Goal: Task Accomplishment & Management: Complete application form

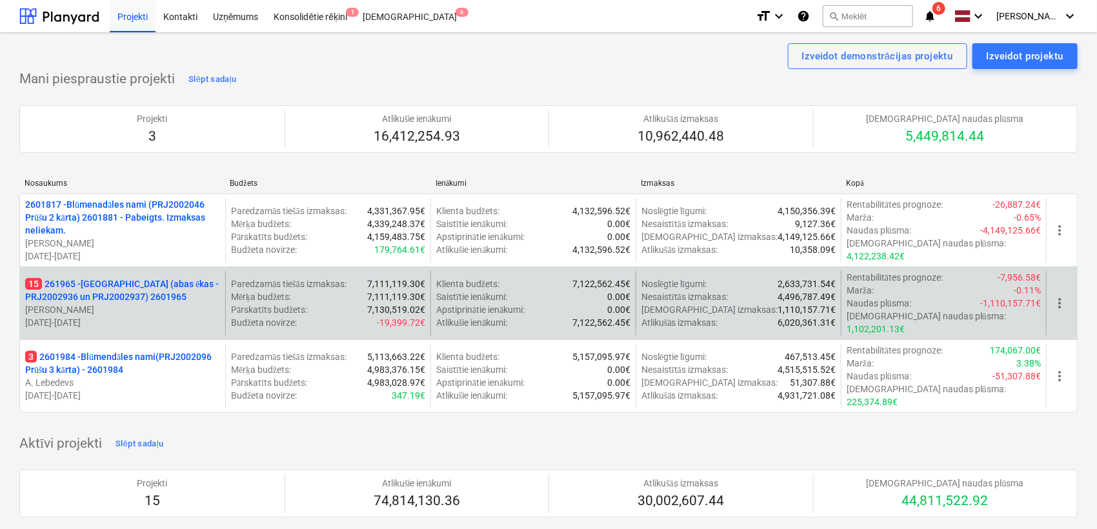
click at [114, 279] on p "15 261965 - [GEOGRAPHIC_DATA] (abas ēkas - PRJ2002936 un PRJ2002937) 2601965" at bounding box center [122, 291] width 195 height 26
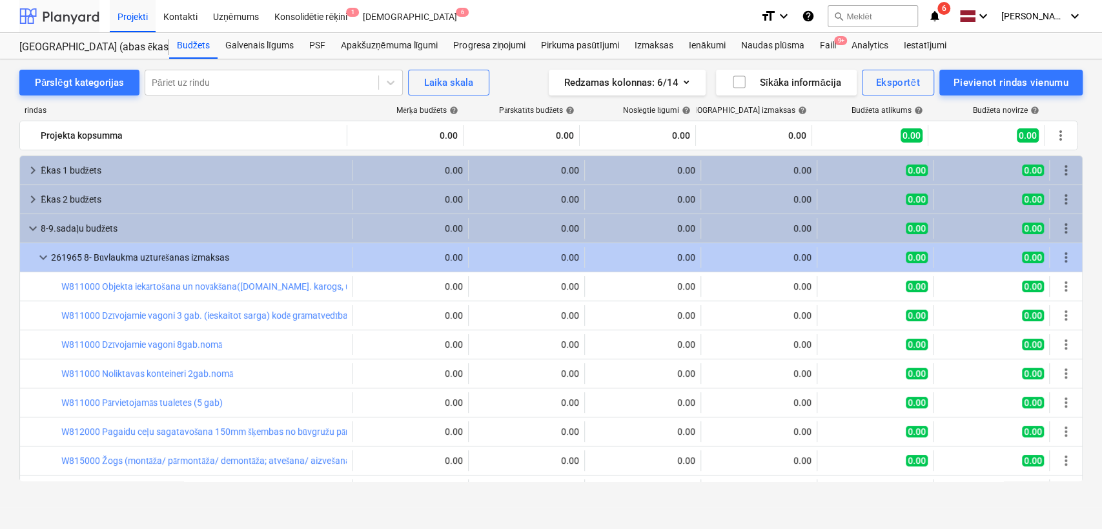
click at [72, 21] on div at bounding box center [59, 16] width 80 height 32
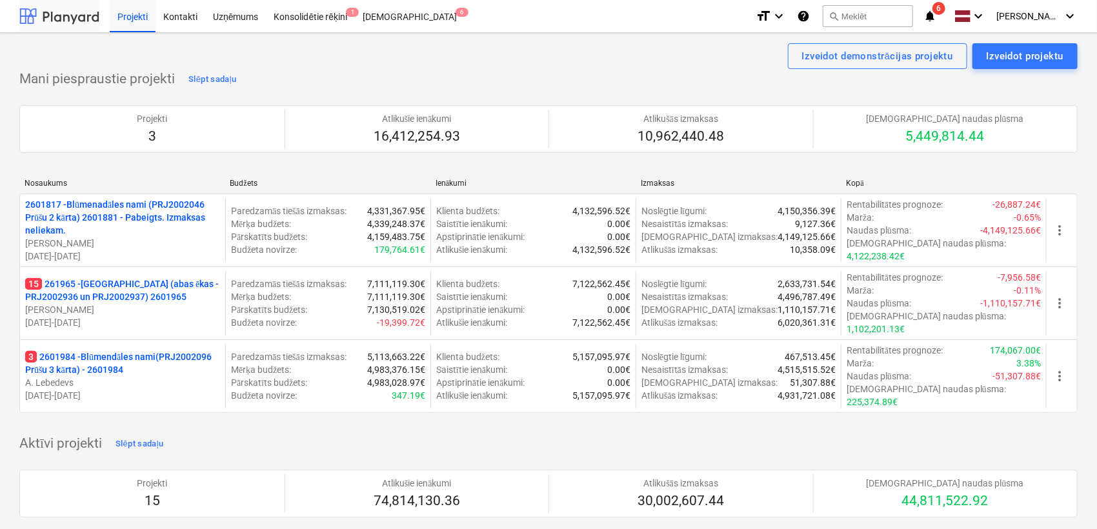
click at [81, 16] on div at bounding box center [59, 16] width 80 height 32
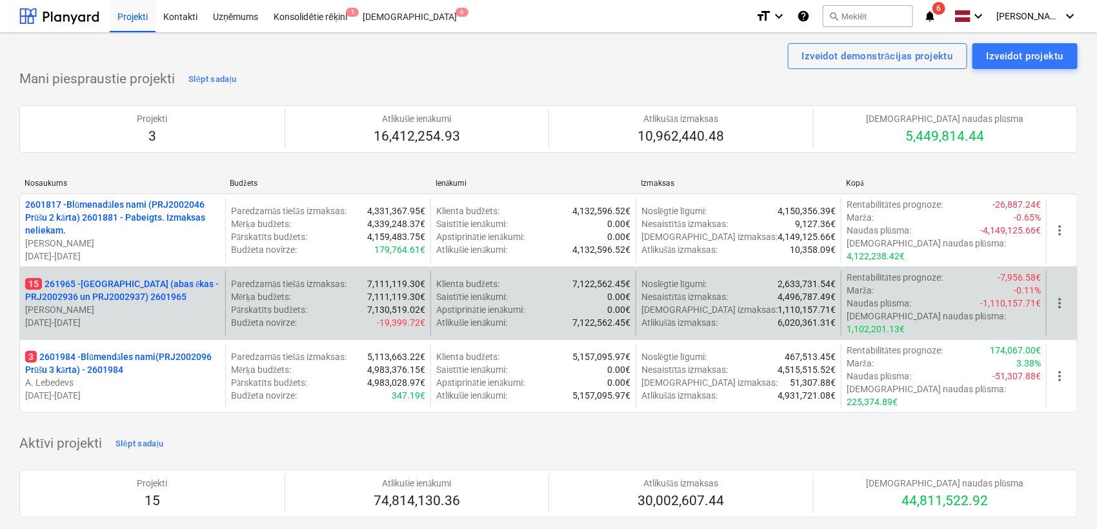
click at [91, 278] on p "15 261965 - [GEOGRAPHIC_DATA] (abas ēkas - PRJ2002936 un PRJ2002937) 2601965" at bounding box center [122, 291] width 195 height 26
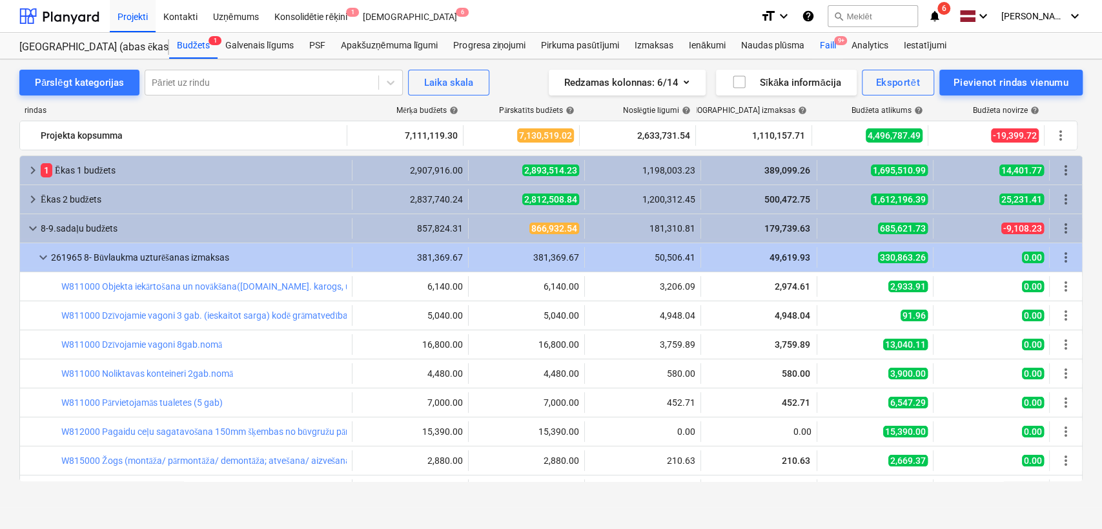
click at [826, 43] on div "Faili 9+" at bounding box center [827, 46] width 32 height 26
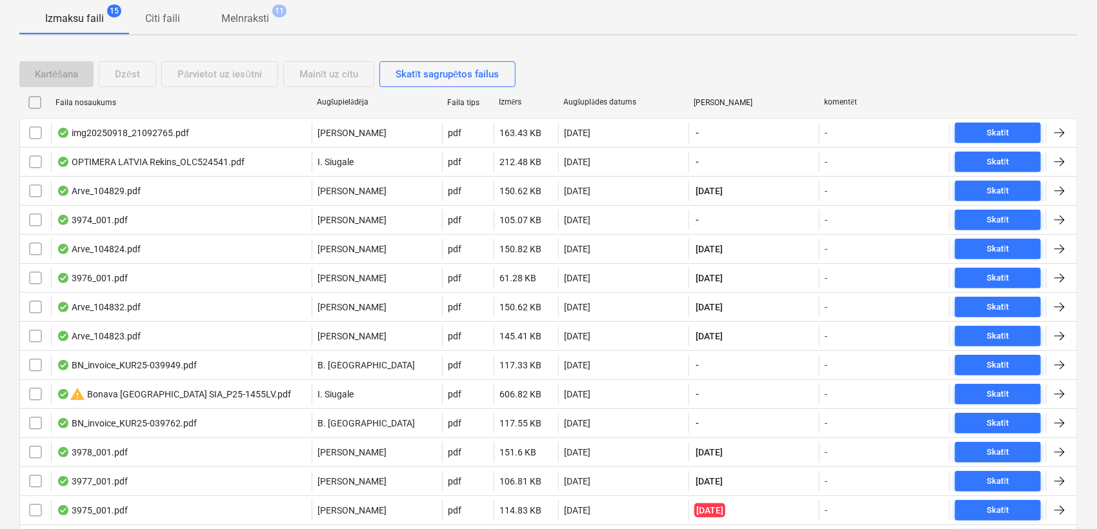
scroll to position [270, 0]
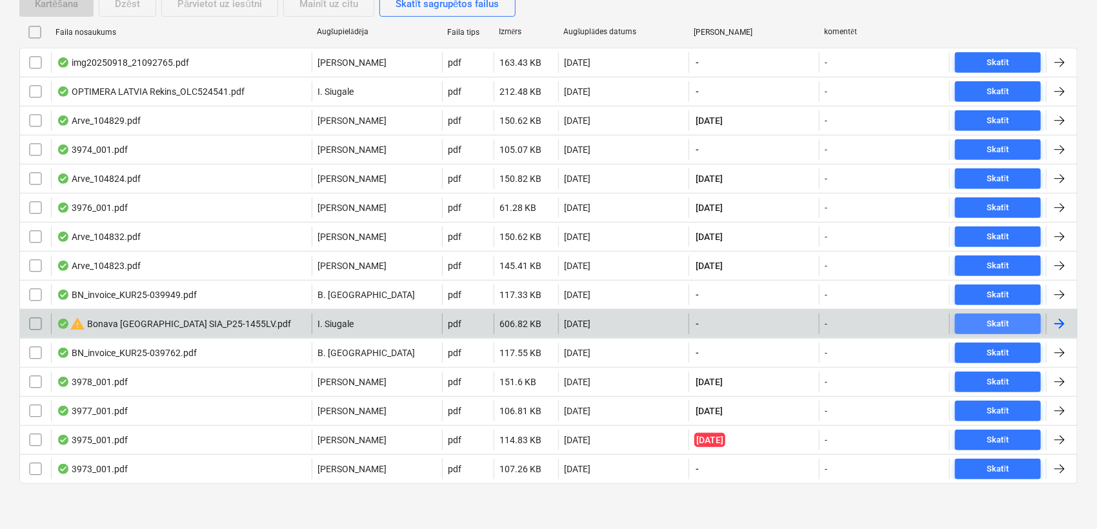
click at [1000, 320] on div "Skatīt" at bounding box center [999, 324] width 22 height 15
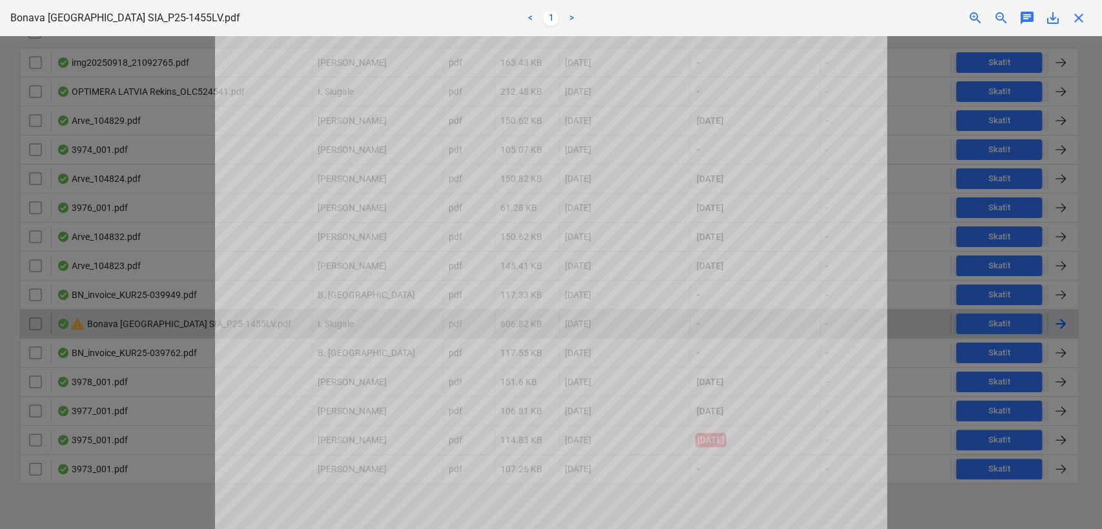
click at [1082, 19] on span "close" at bounding box center [1078, 17] width 15 height 15
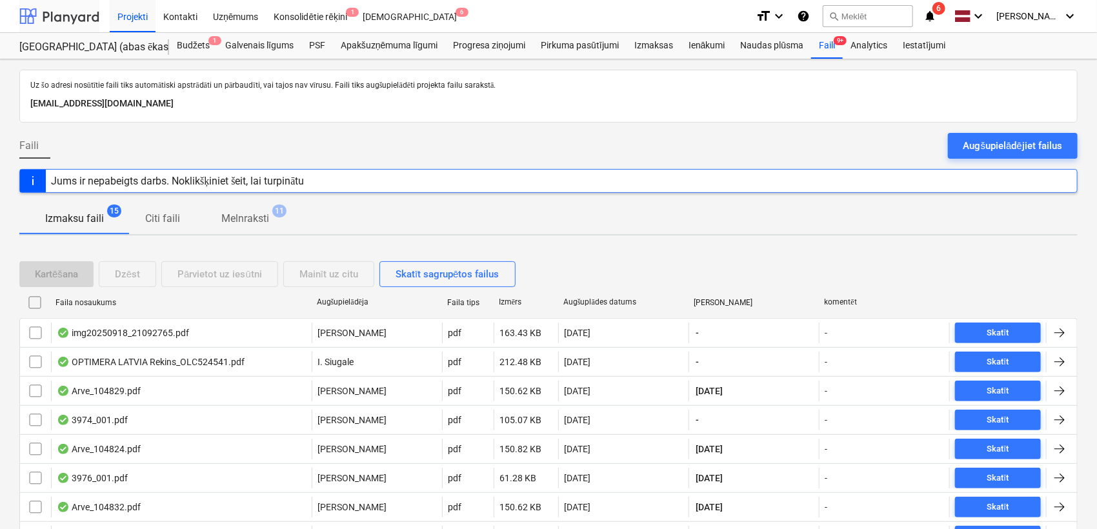
click at [85, 14] on div at bounding box center [59, 16] width 80 height 32
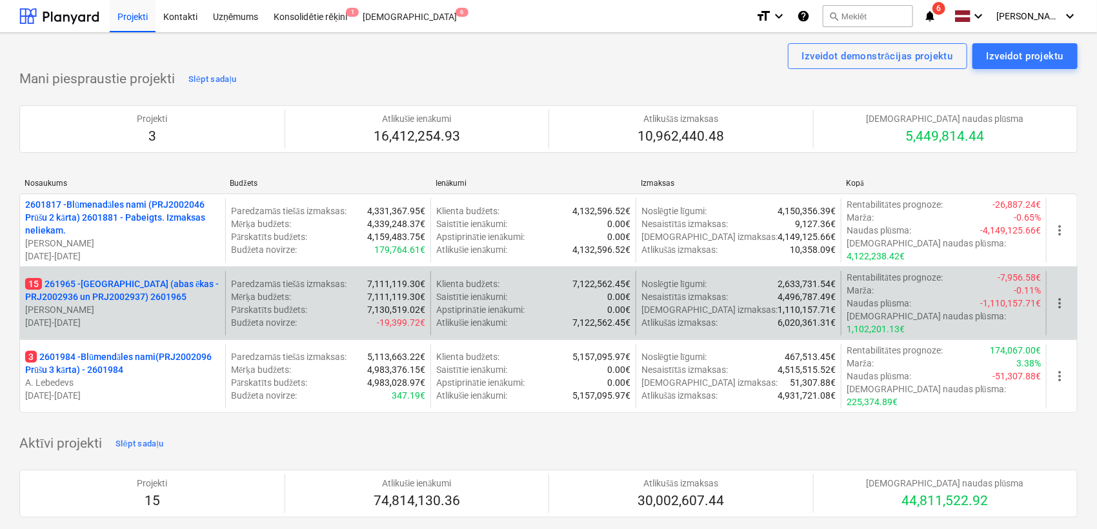
click at [112, 280] on p "15 261965 - [GEOGRAPHIC_DATA] (abas ēkas - PRJ2002936 un PRJ2002937) 2601965" at bounding box center [122, 291] width 195 height 26
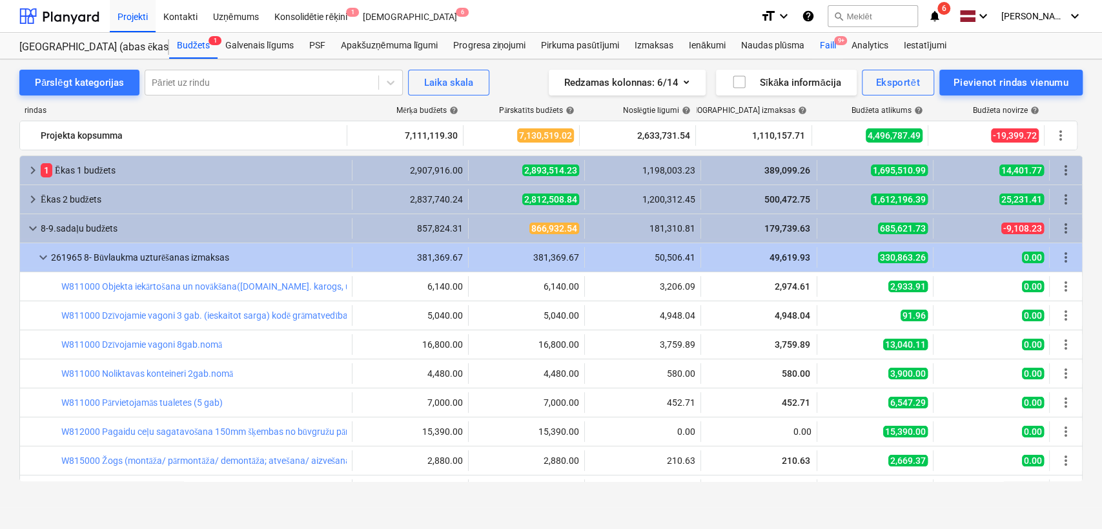
click at [834, 45] on div "Faili 9+" at bounding box center [827, 46] width 32 height 26
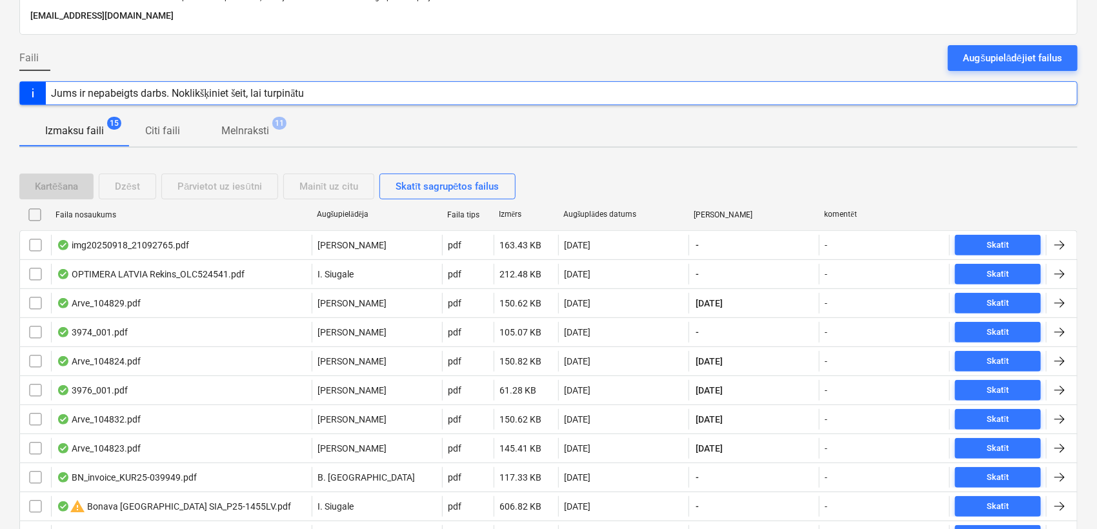
scroll to position [96, 0]
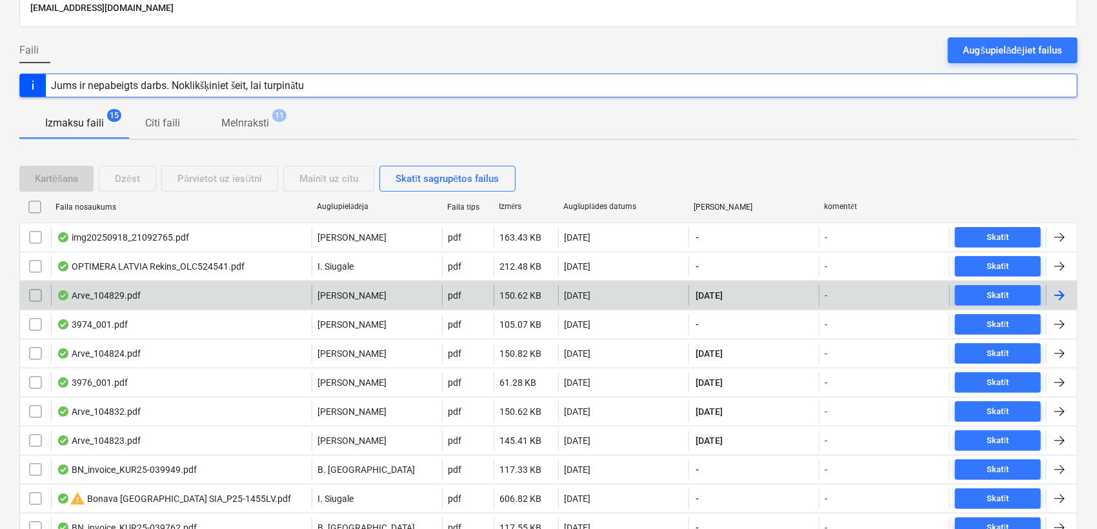
click at [1064, 295] on div at bounding box center [1059, 295] width 15 height 15
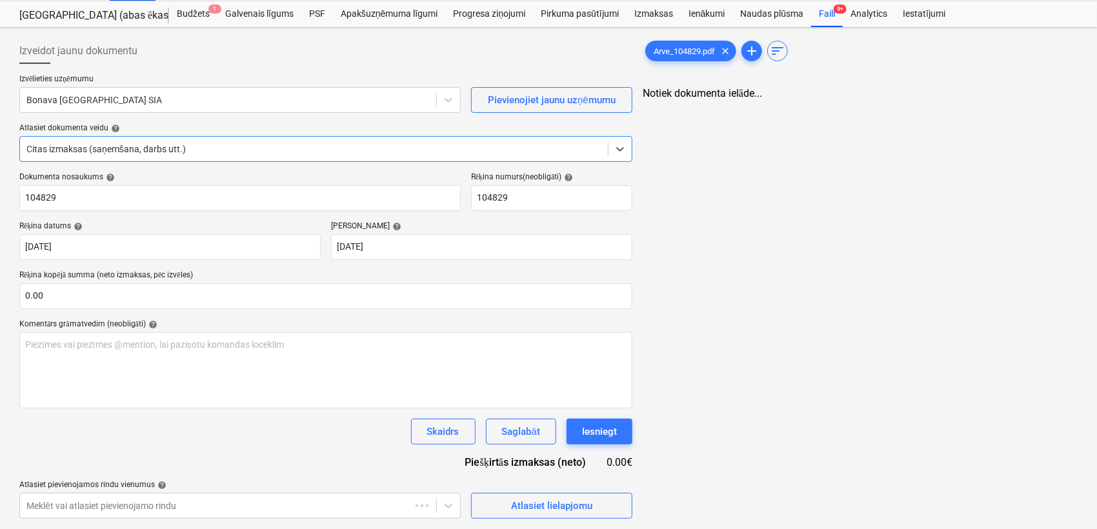
type input "104829"
type input "[DATE]"
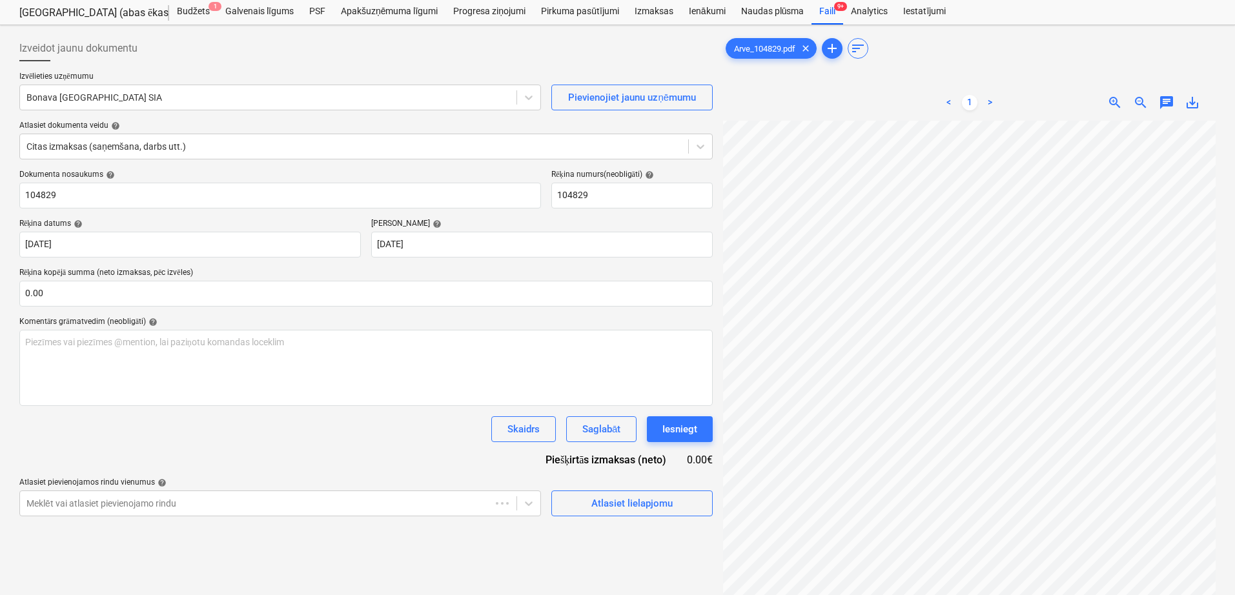
scroll to position [188, 187]
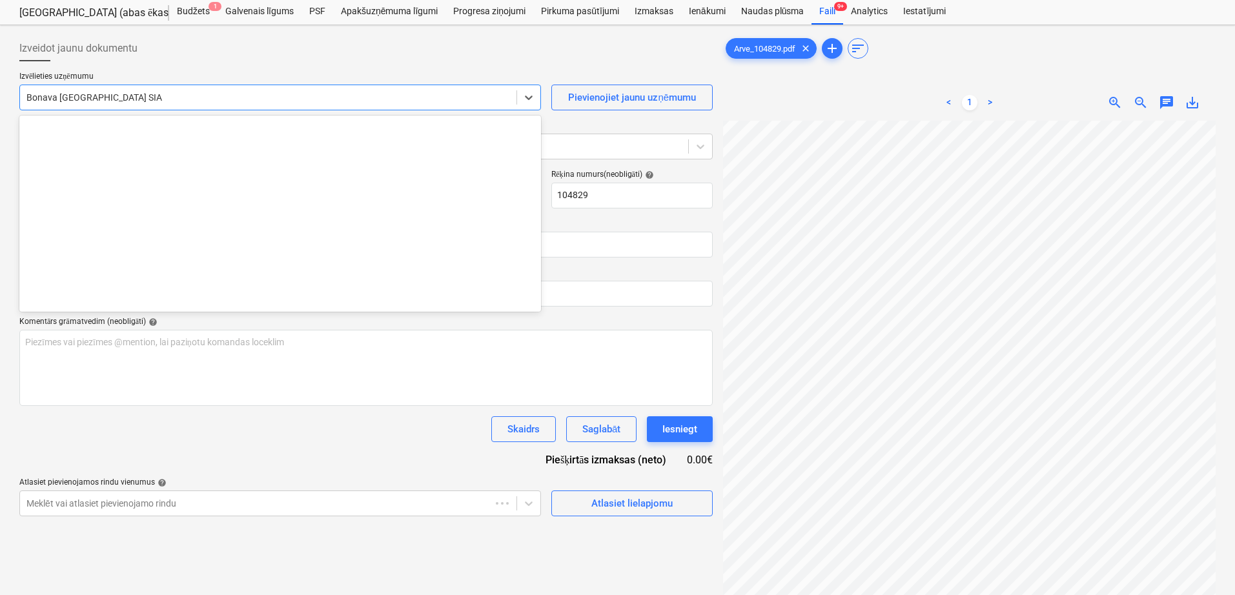
click at [222, 97] on div at bounding box center [267, 97] width 483 height 13
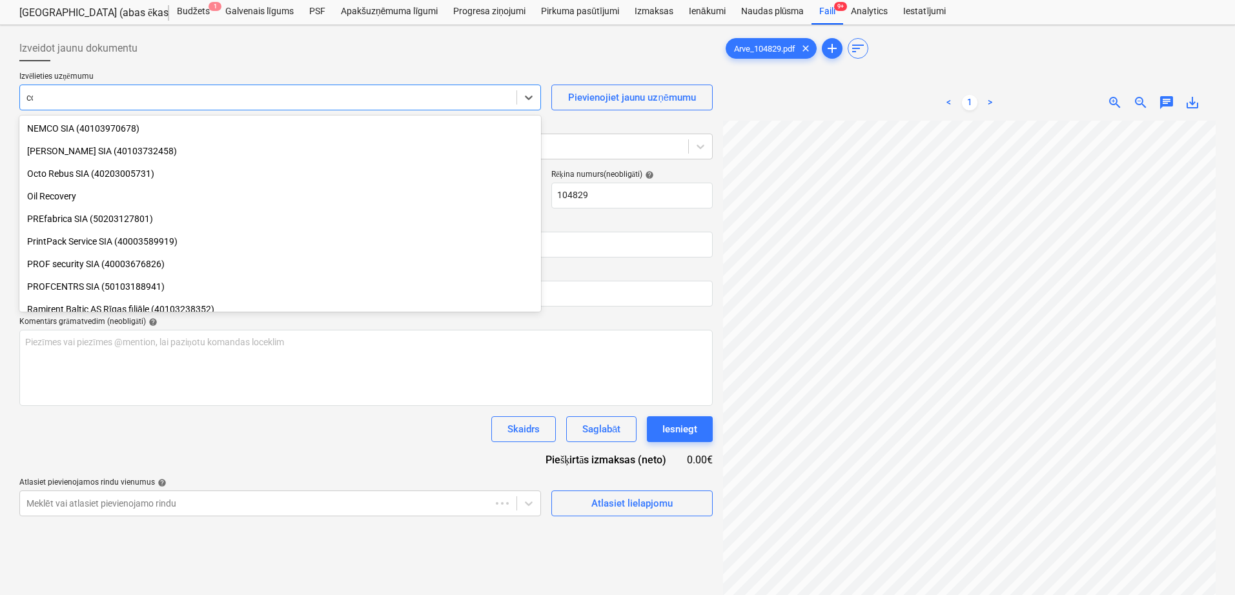
scroll to position [439, 0]
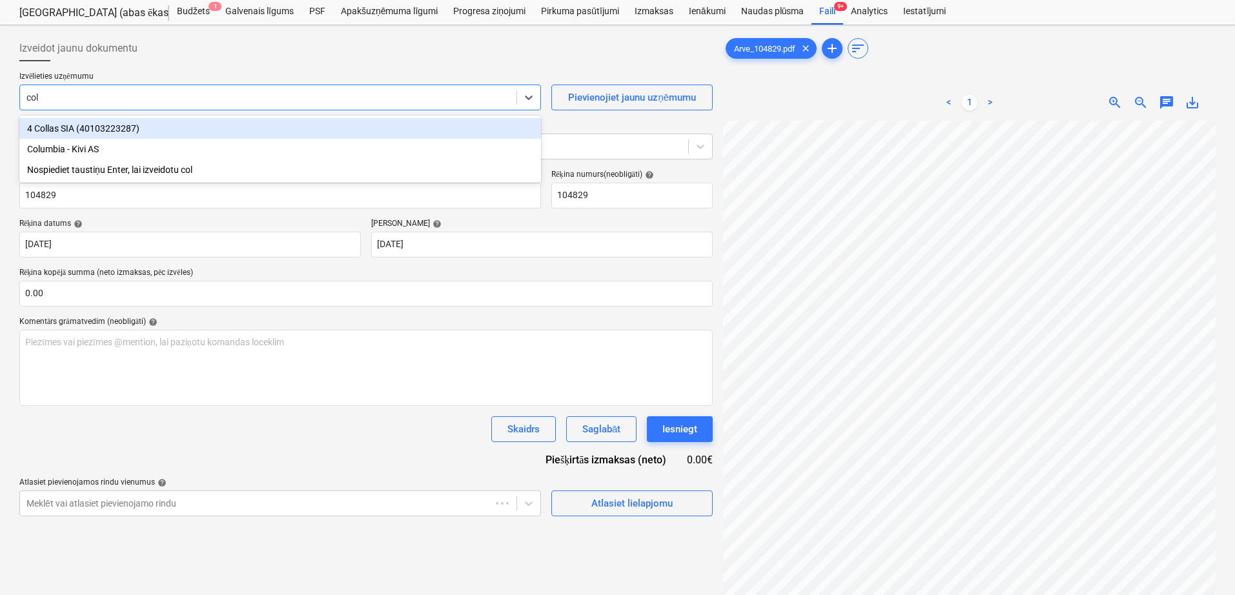
type input "colu"
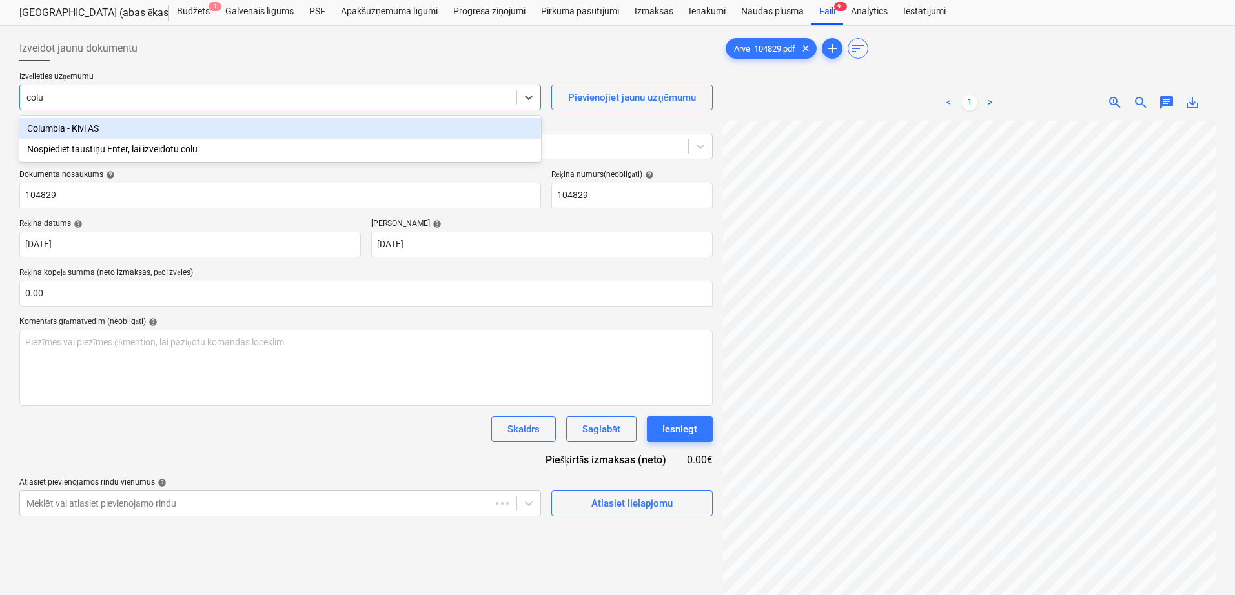
click at [193, 118] on div "Columbia - Kivi AS" at bounding box center [280, 128] width 522 height 21
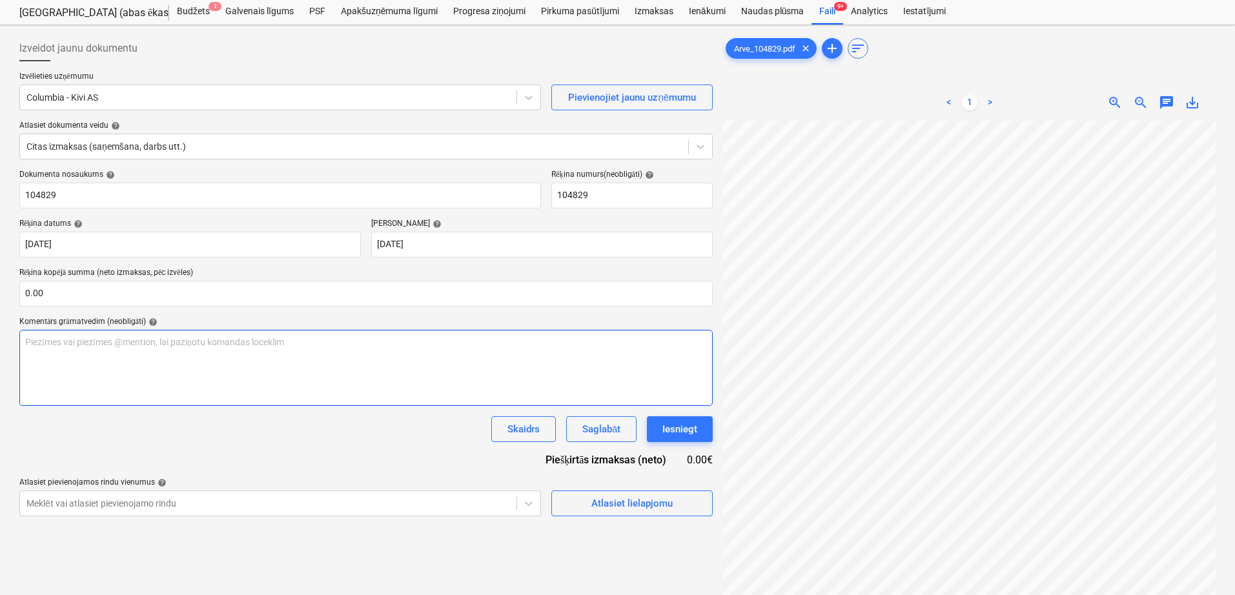
scroll to position [106, 187]
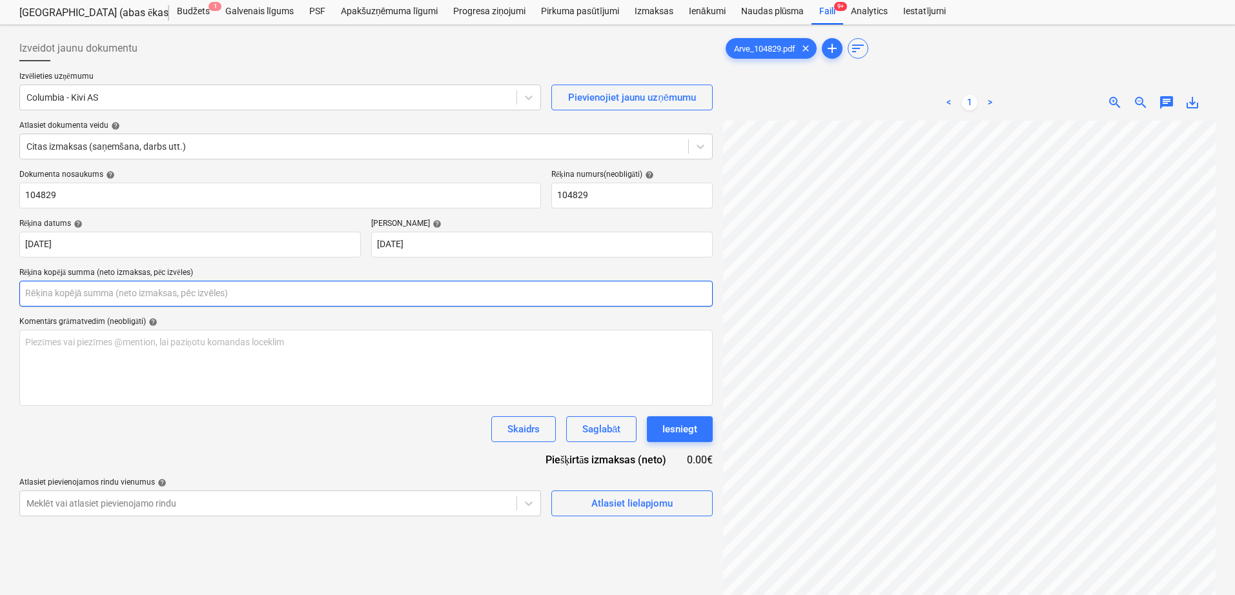
click at [338, 293] on input "text" at bounding box center [365, 294] width 693 height 26
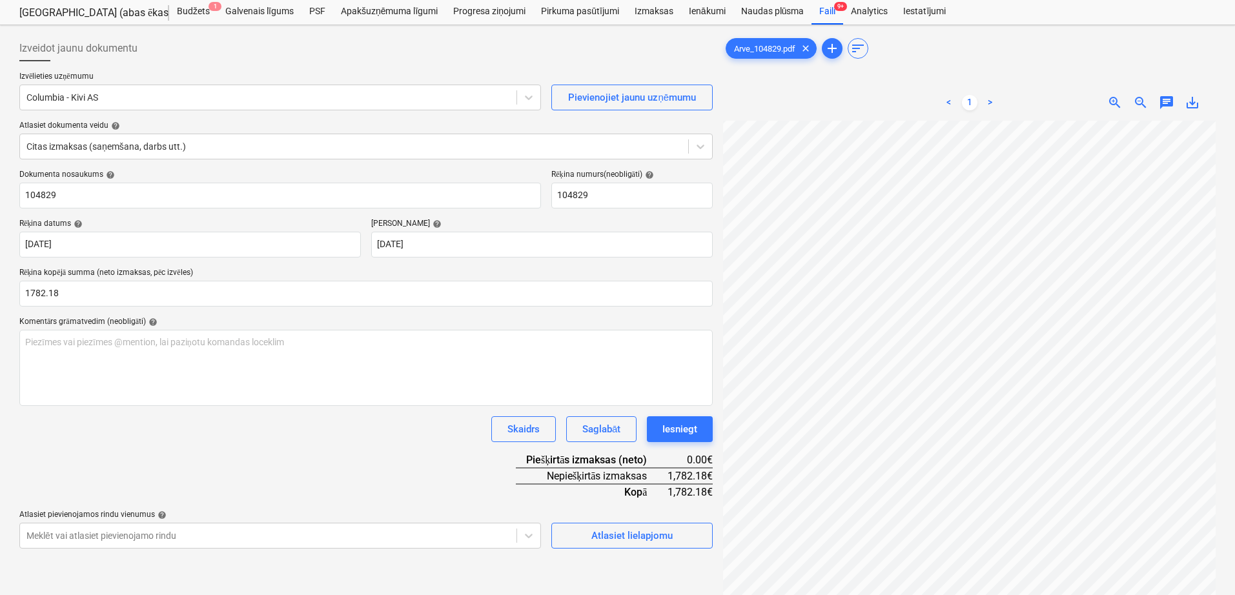
type input "1,782.18"
click at [382, 469] on div "Dokumenta nosaukums help 104829 Rēķina numurs (neobligāti) help 104829 Rēķina d…" at bounding box center [365, 359] width 693 height 379
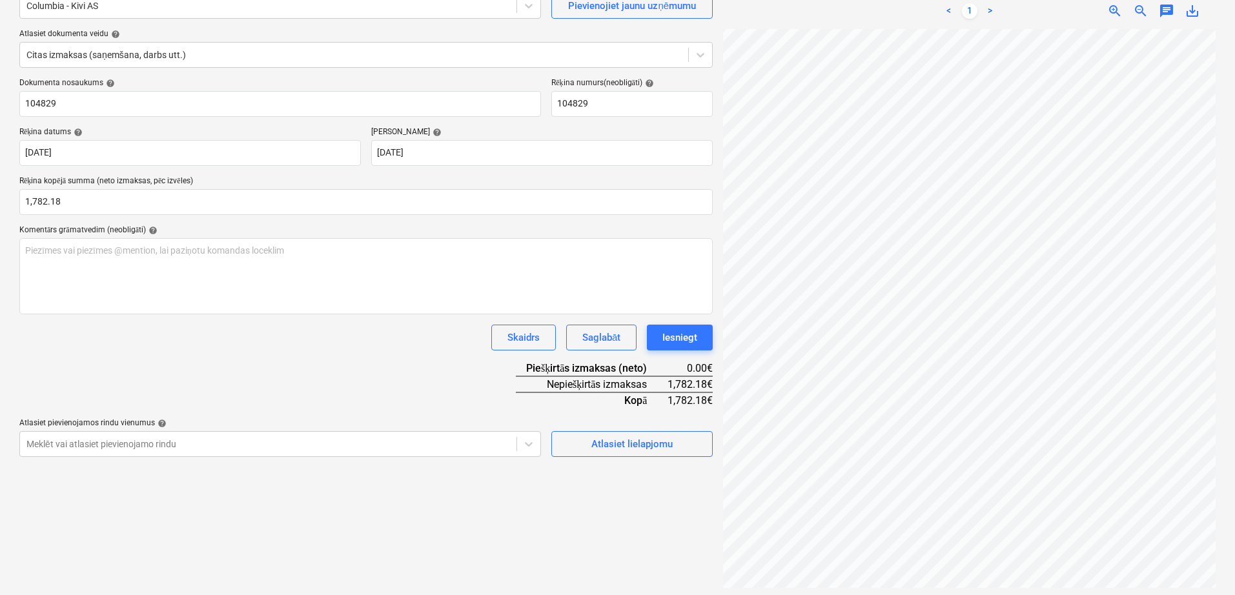
scroll to position [129, 0]
click at [631, 452] on button "Atlasiet lielapjomu" at bounding box center [631, 441] width 161 height 26
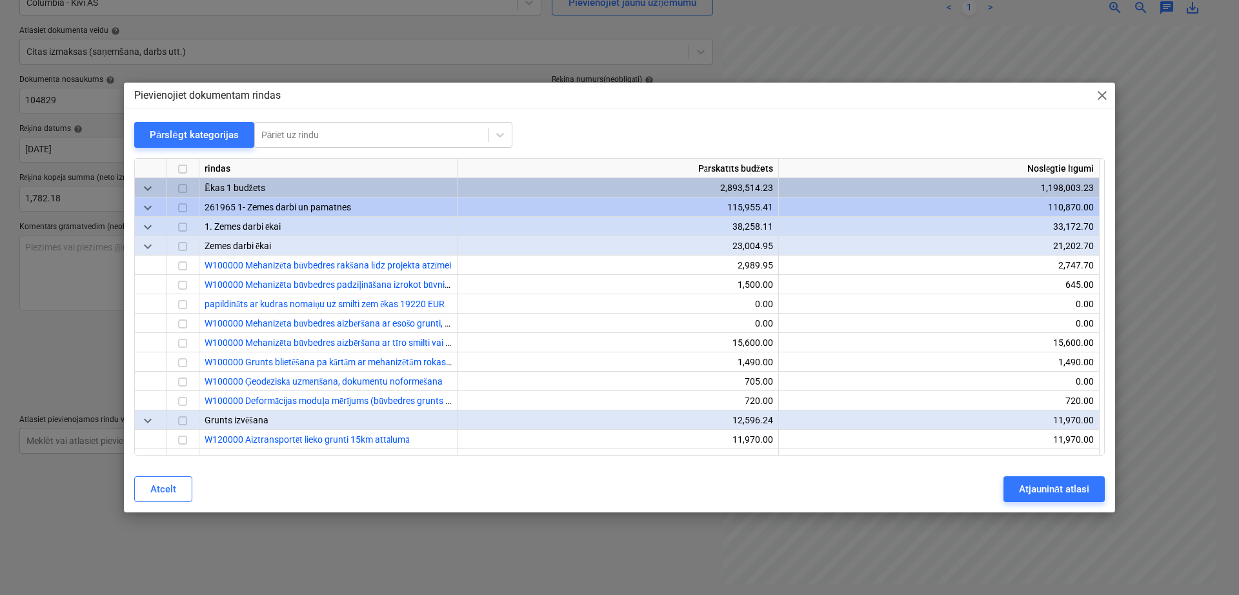
click at [182, 164] on input "checkbox" at bounding box center [182, 169] width 15 height 15
click at [190, 135] on div "Pārslēgt kategorijas" at bounding box center [194, 135] width 89 height 17
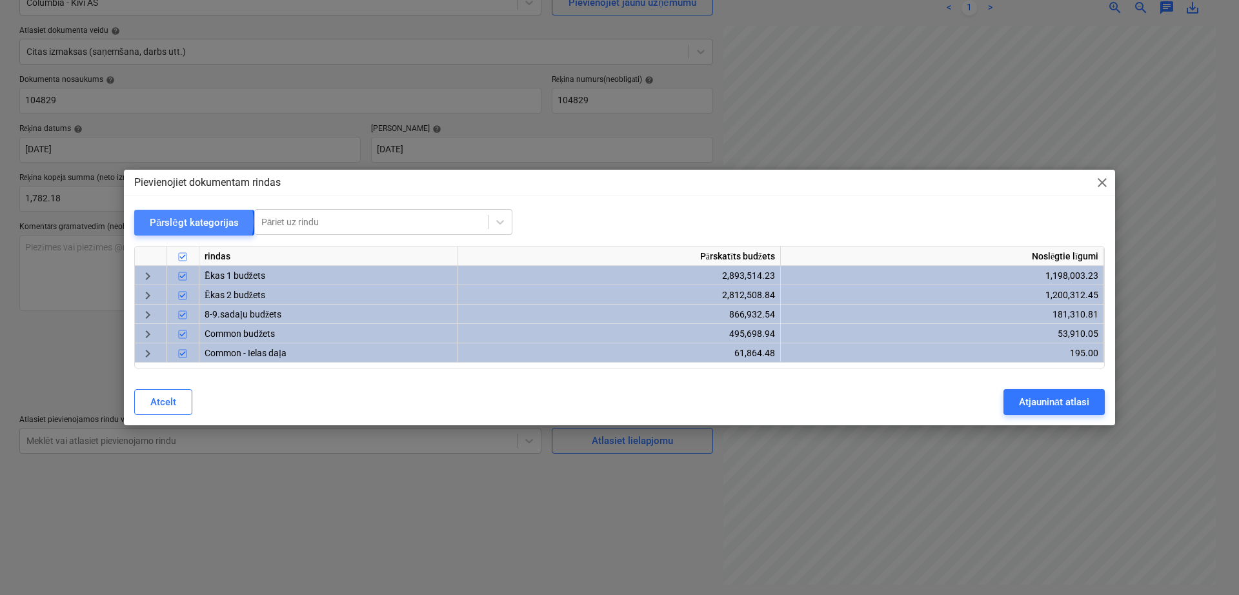
click at [185, 221] on div "Pārslēgt kategorijas" at bounding box center [194, 222] width 89 height 17
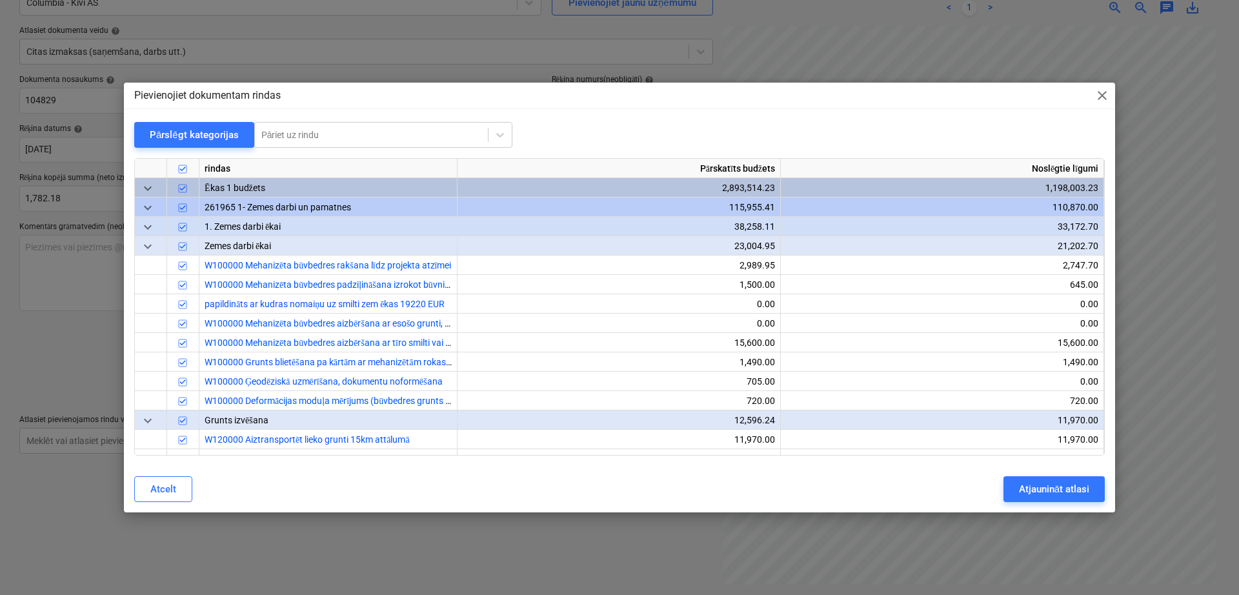
click at [179, 168] on input "checkbox" at bounding box center [182, 169] width 15 height 15
checkbox input "false"
click at [201, 137] on div "Pārslēgt kategorijas" at bounding box center [194, 135] width 89 height 17
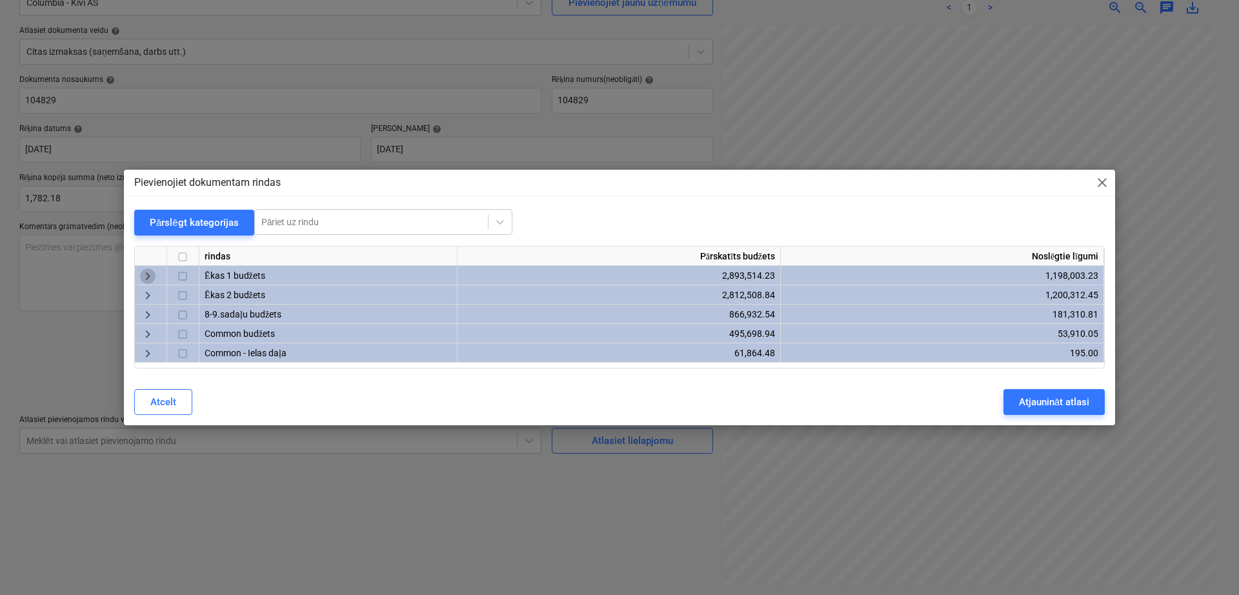
click at [150, 274] on span "keyboard_arrow_right" at bounding box center [147, 276] width 15 height 15
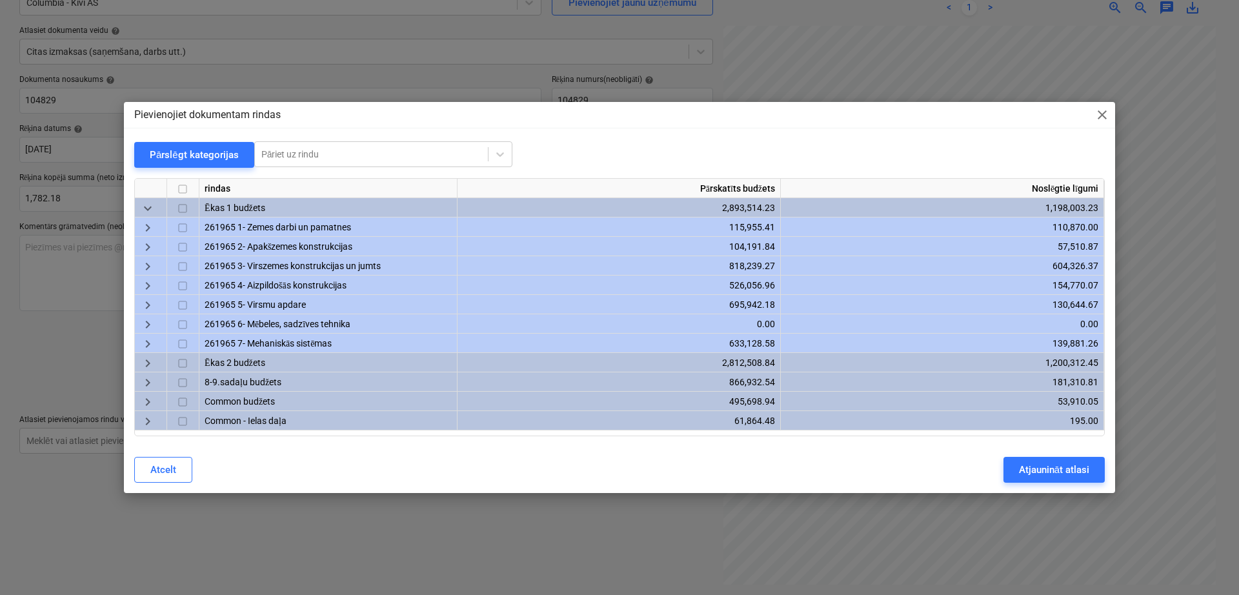
click at [143, 265] on span "keyboard_arrow_right" at bounding box center [147, 266] width 15 height 15
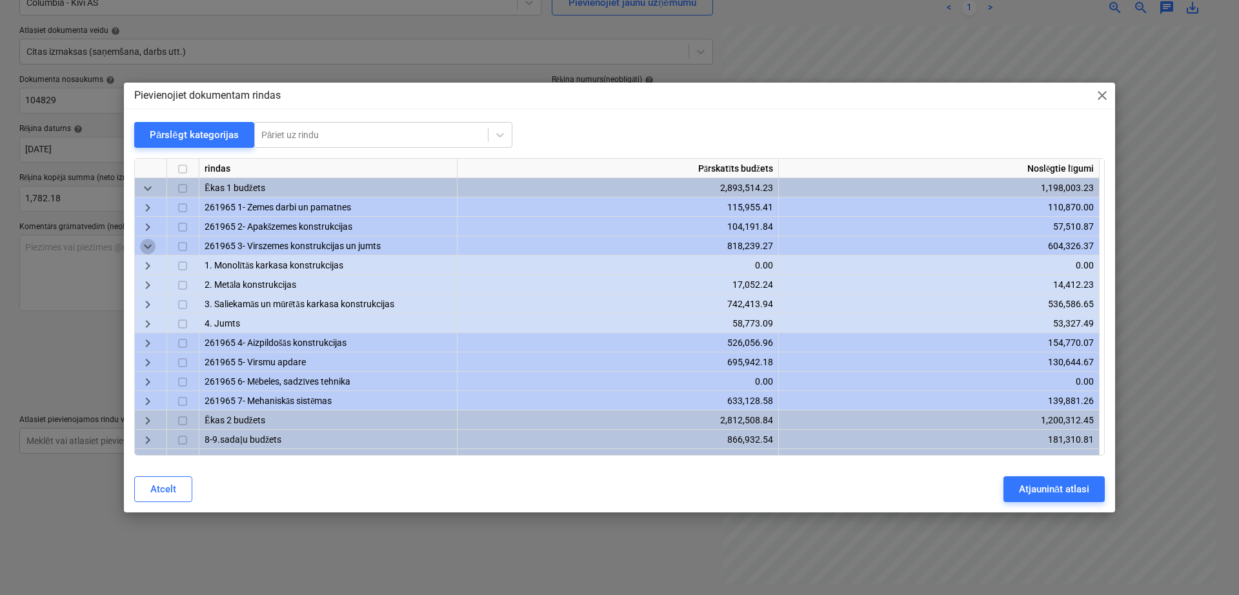
click at [148, 237] on div "keyboard_arrow_down" at bounding box center [151, 245] width 32 height 19
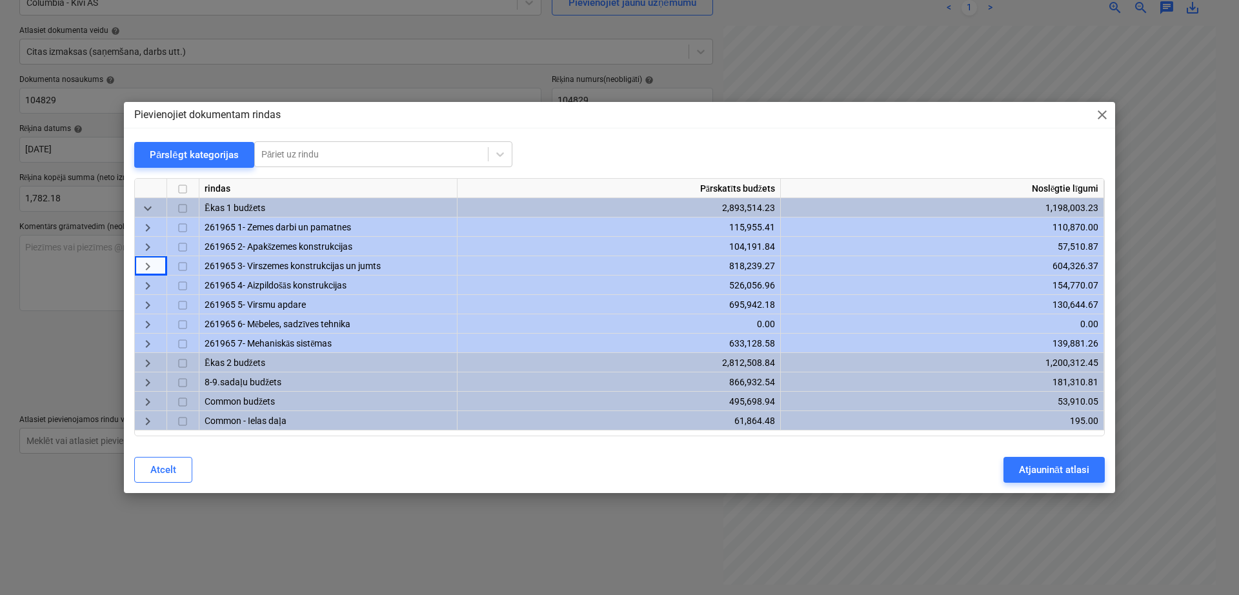
click at [148, 241] on span "keyboard_arrow_right" at bounding box center [147, 246] width 15 height 15
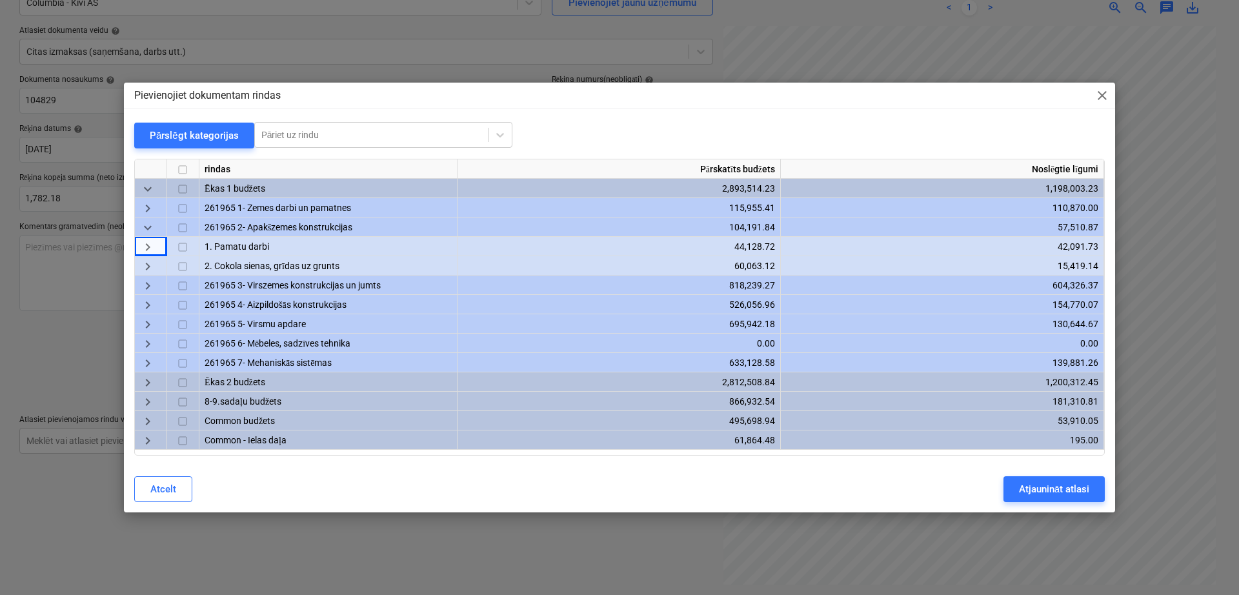
click at [150, 237] on div "keyboard_arrow_right" at bounding box center [151, 246] width 32 height 19
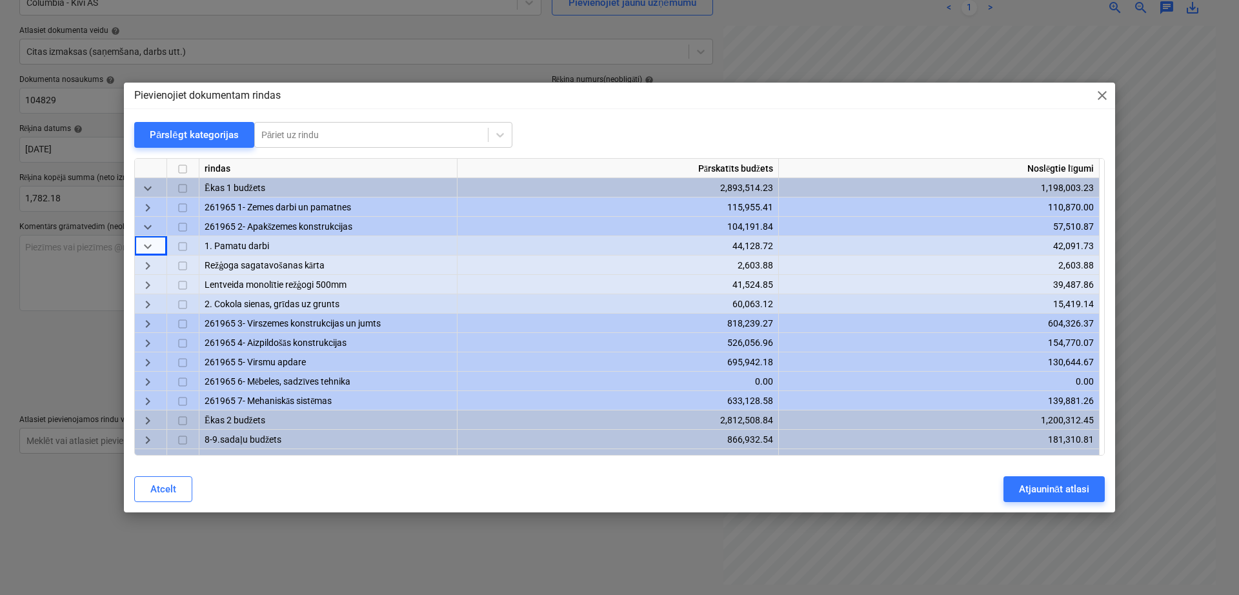
click at [150, 218] on div "keyboard_arrow_down" at bounding box center [151, 226] width 32 height 19
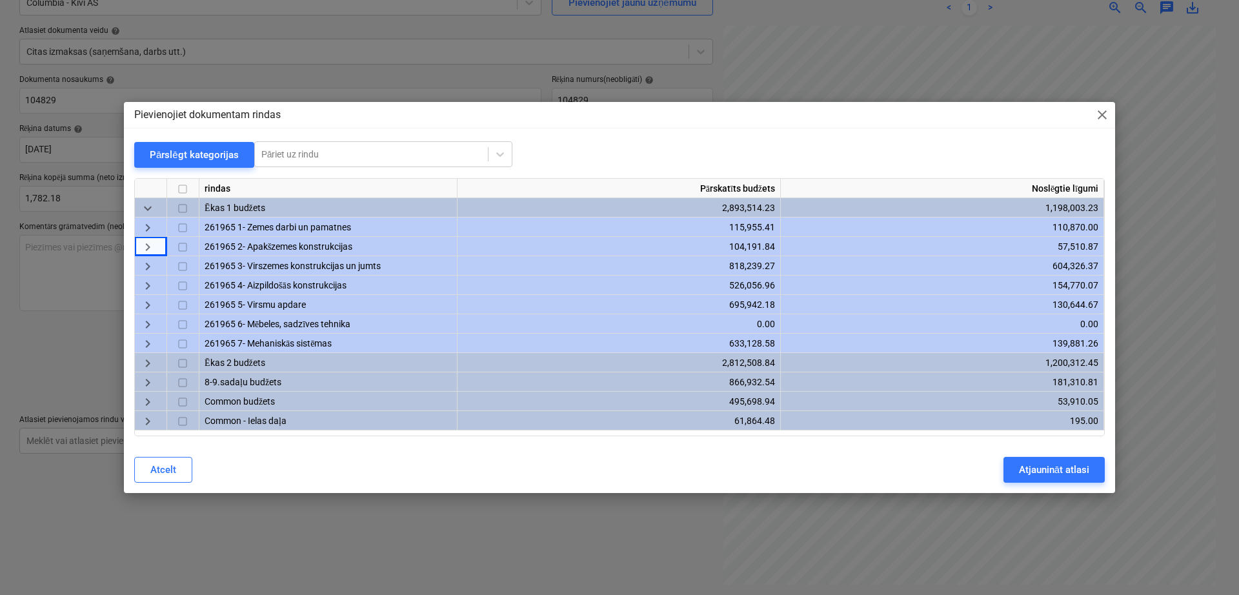
click at [145, 256] on div "keyboard_arrow_right" at bounding box center [151, 265] width 32 height 19
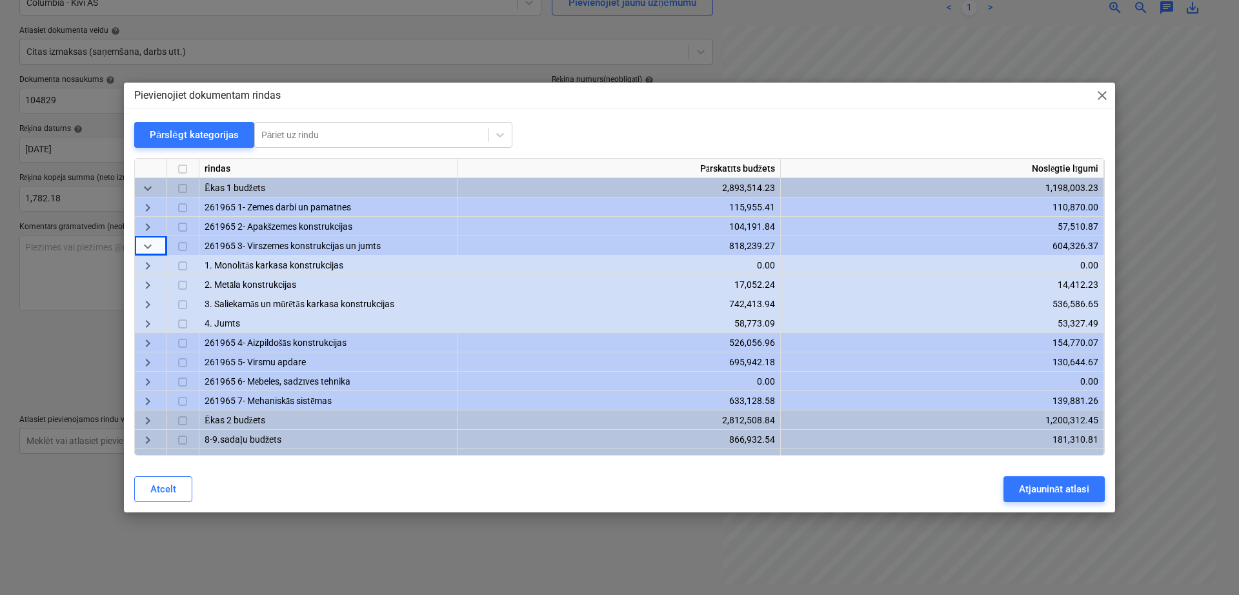
click at [1101, 99] on span "close" at bounding box center [1102, 95] width 15 height 15
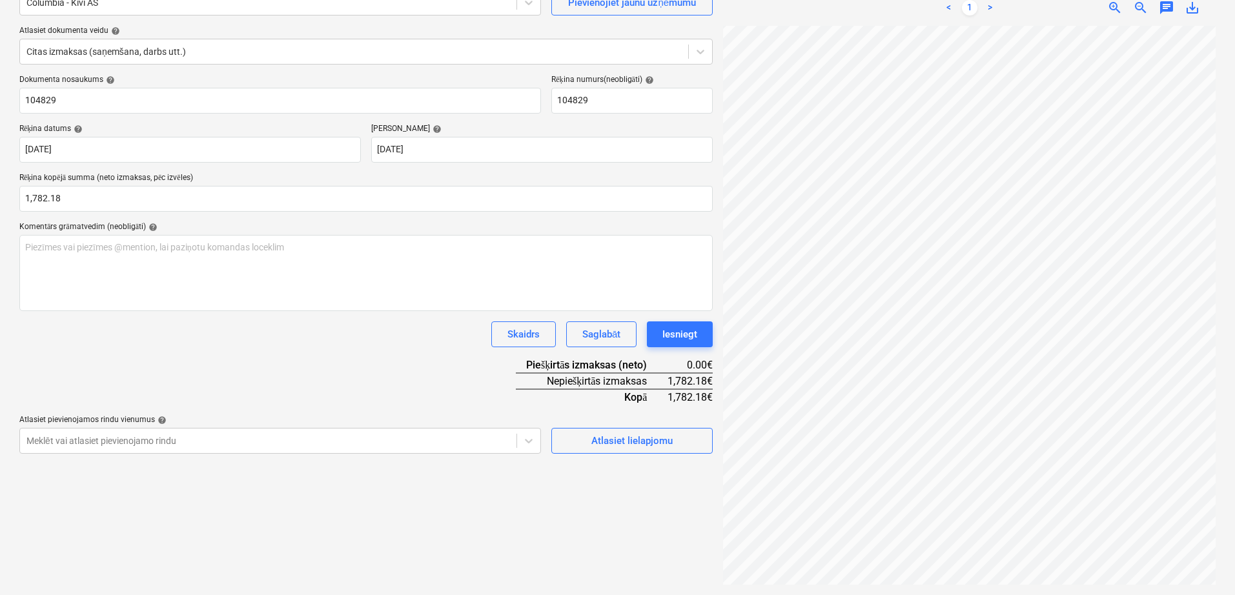
scroll to position [106, 185]
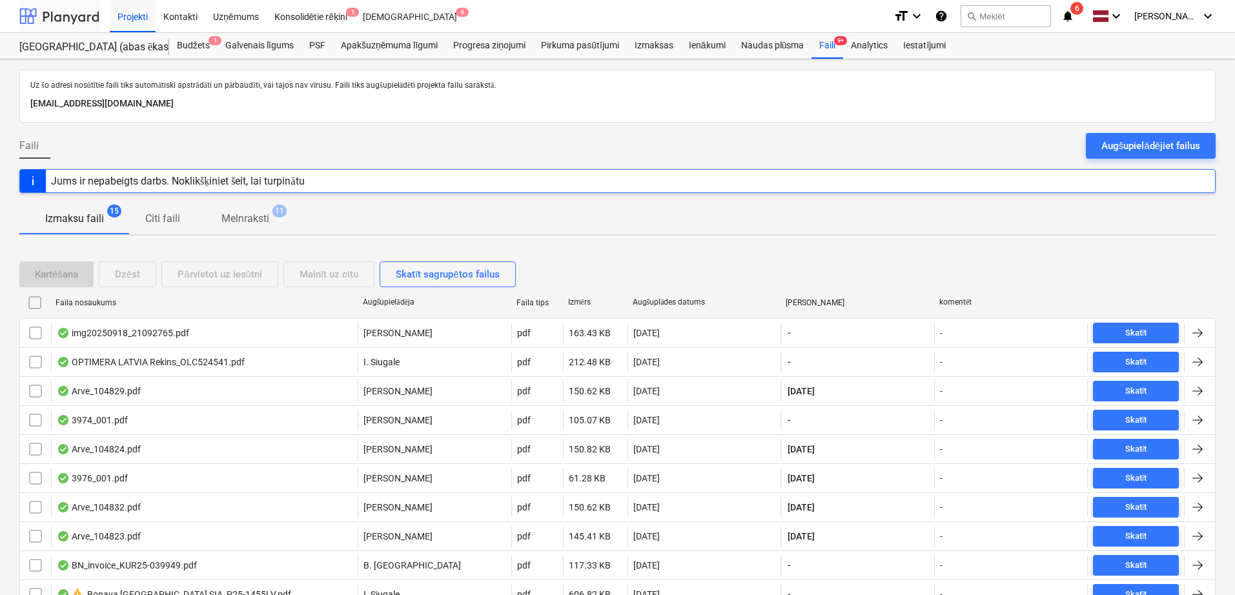
click at [68, 19] on div at bounding box center [59, 16] width 80 height 32
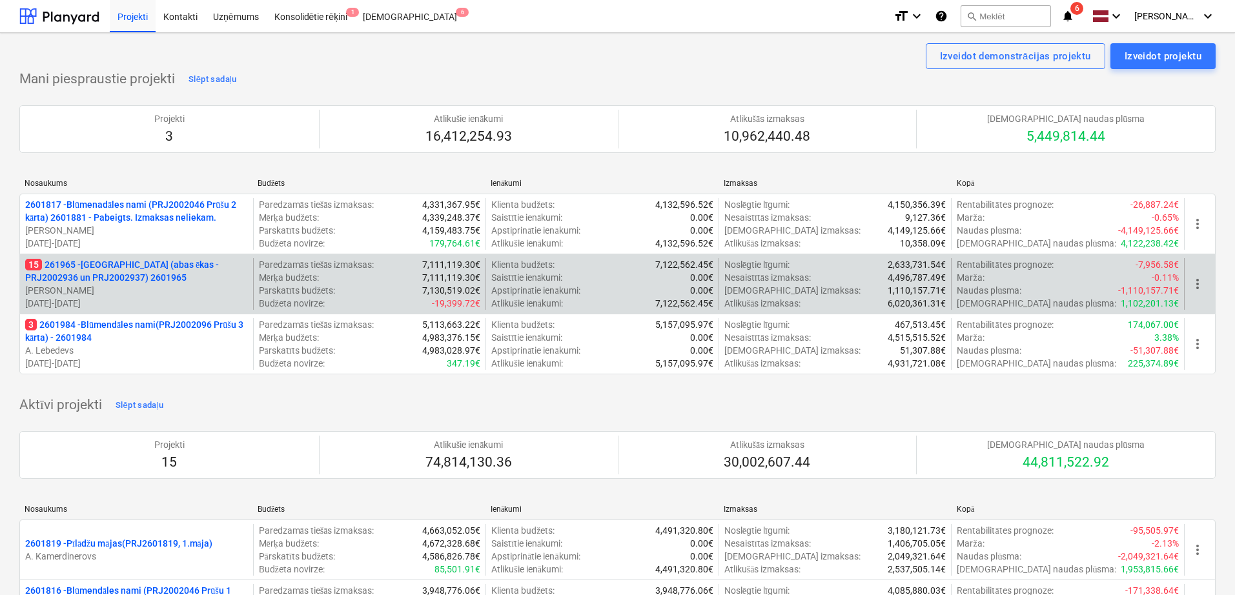
click at [150, 267] on p "15 261965 - [GEOGRAPHIC_DATA] (abas ēkas - PRJ2002936 un PRJ2002937) 2601965" at bounding box center [136, 271] width 223 height 26
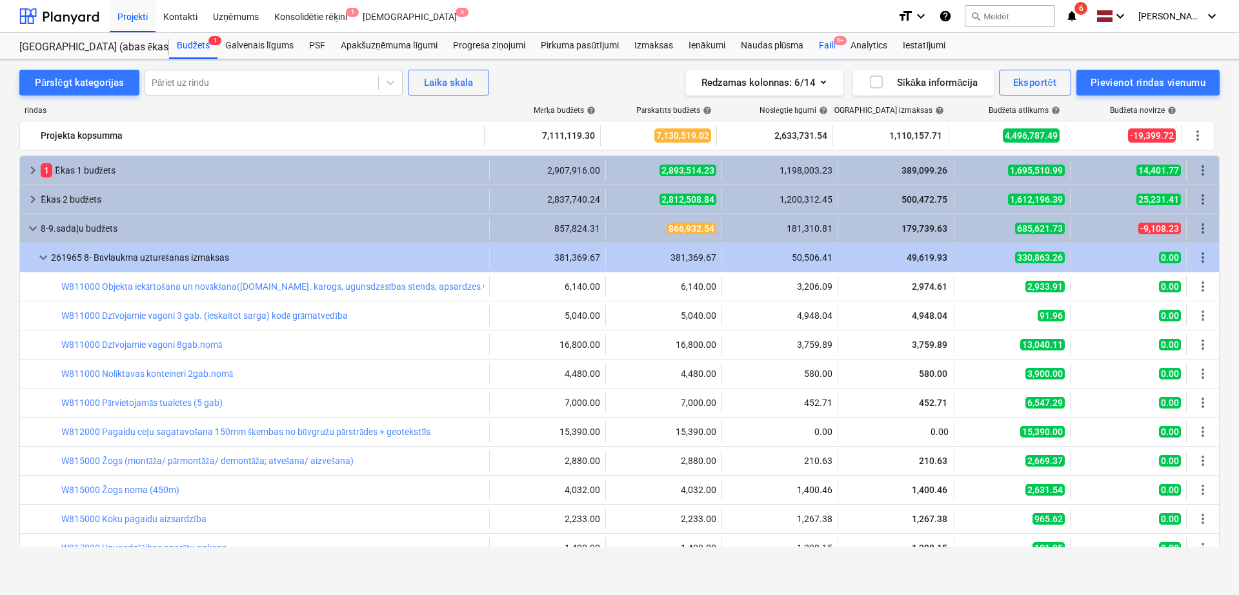
click at [824, 37] on div "Faili 9+" at bounding box center [827, 46] width 32 height 26
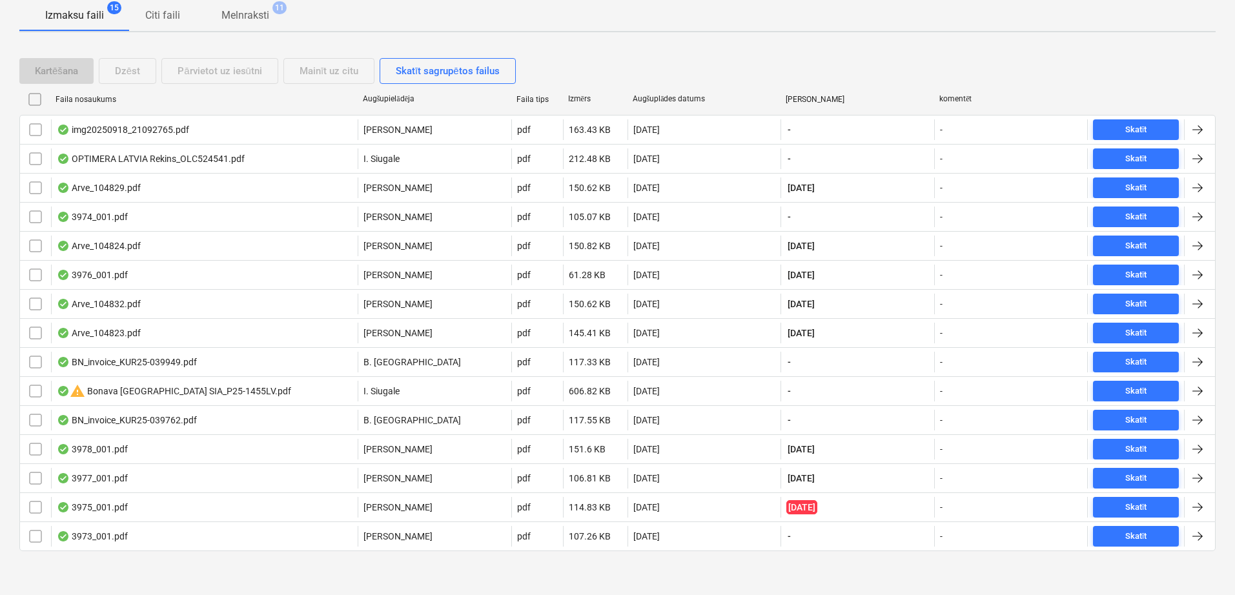
scroll to position [206, 0]
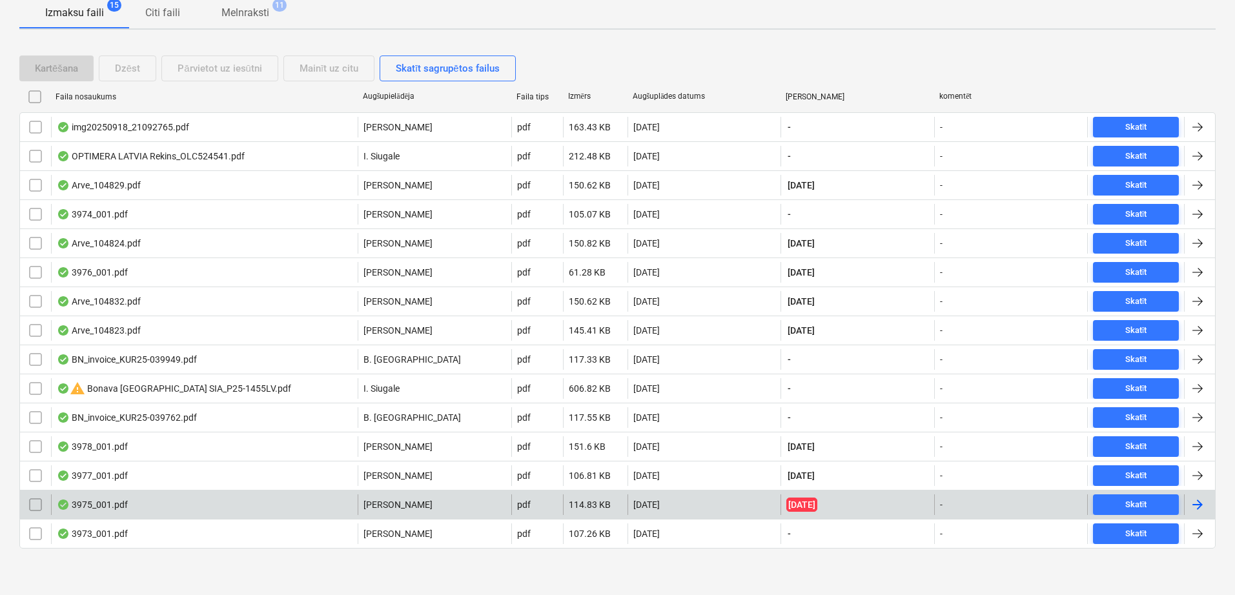
click at [1101, 514] on div at bounding box center [1199, 504] width 31 height 21
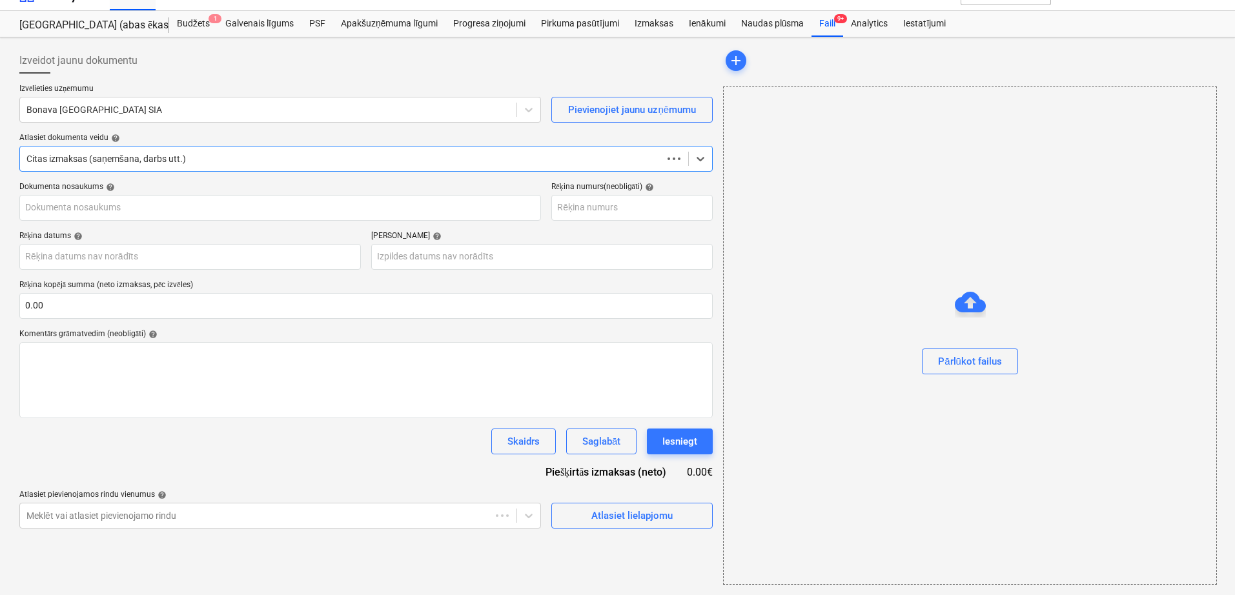
scroll to position [22, 0]
type input "030925-0056"
type input "[DATE]"
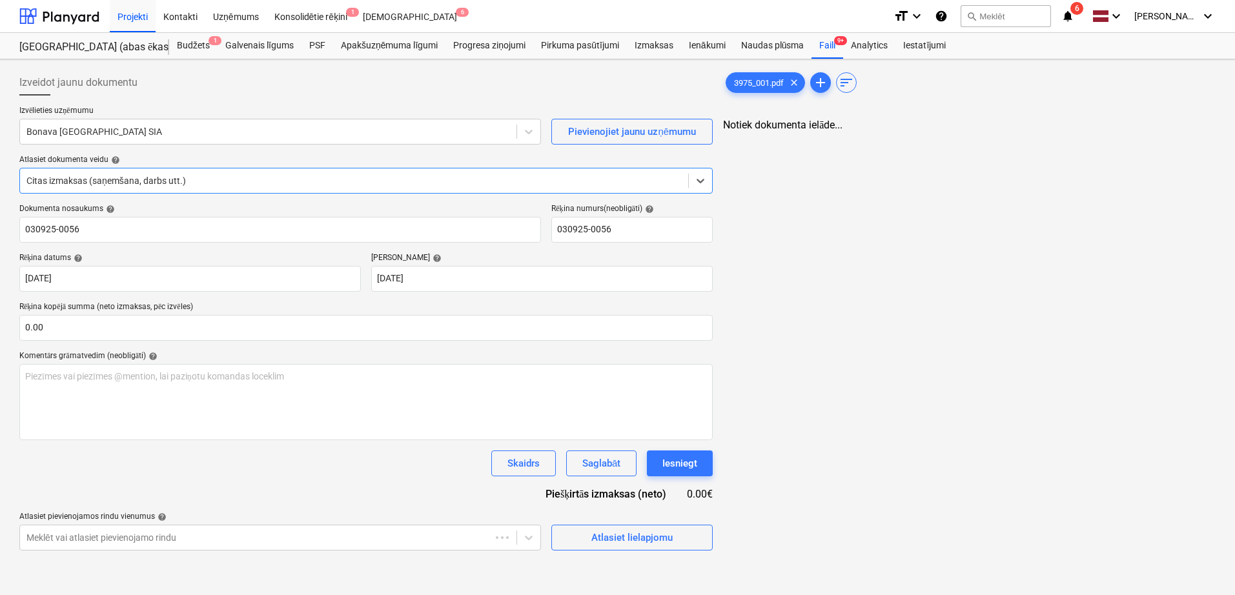
scroll to position [0, 0]
click at [132, 134] on div at bounding box center [267, 131] width 483 height 13
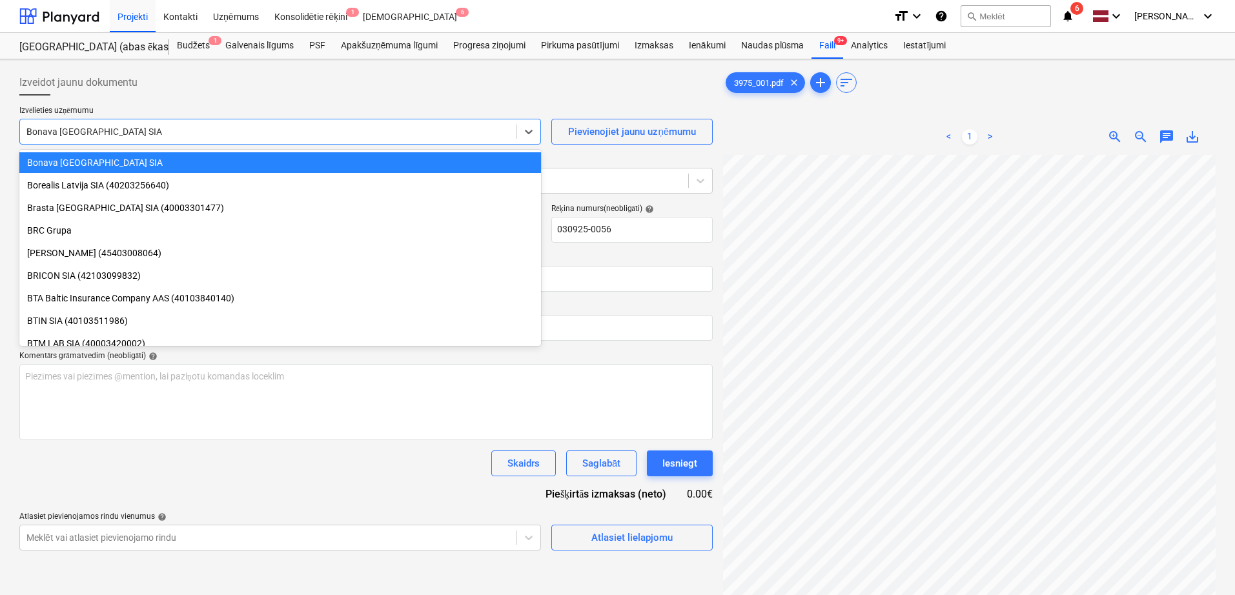
scroll to position [1523, 0]
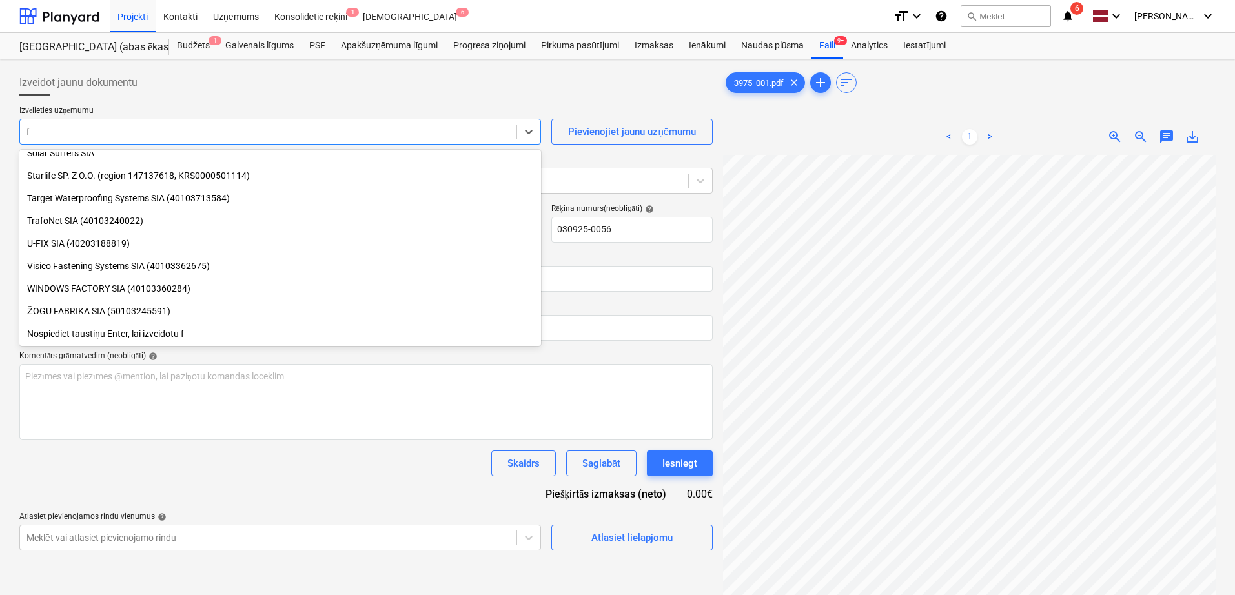
type input "fn"
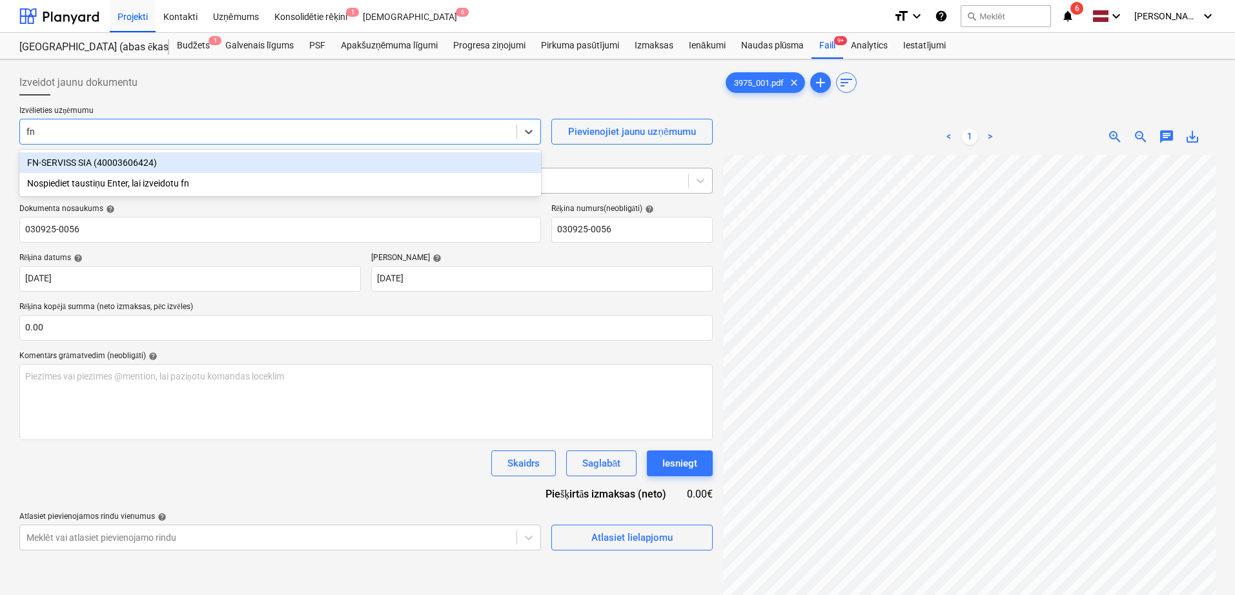
click at [126, 168] on div "FN-SERVISS SIA (40003606424)" at bounding box center [280, 162] width 522 height 21
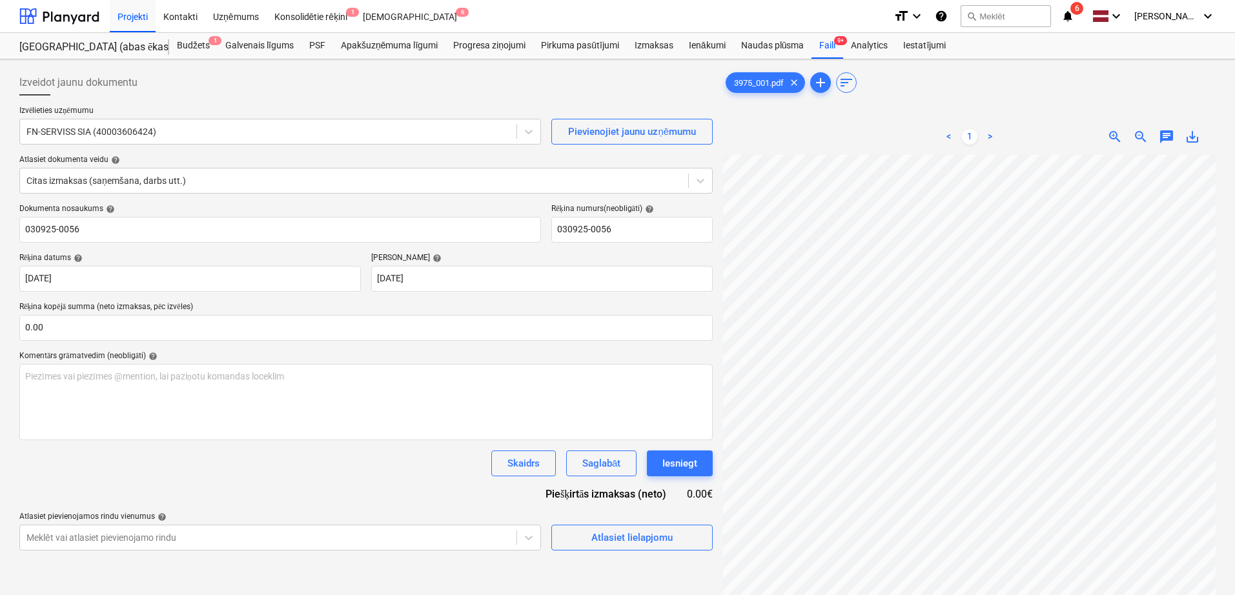
scroll to position [258, 187]
click at [156, 327] on input "text" at bounding box center [365, 328] width 693 height 26
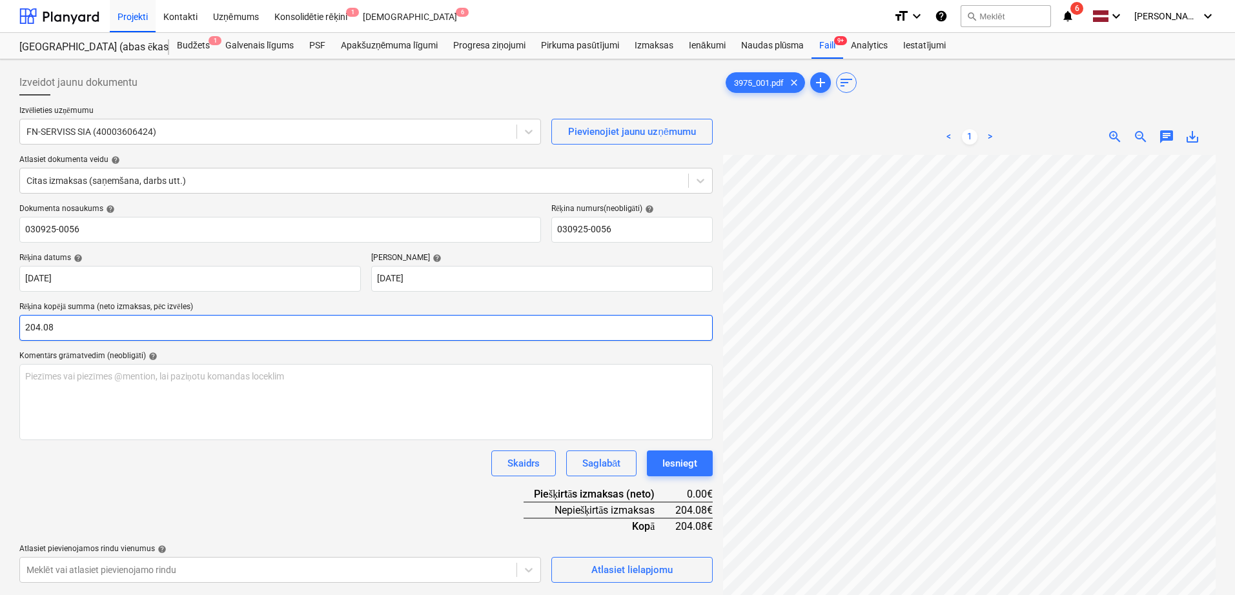
type input "204.08"
click at [303, 498] on div "Dokumenta nosaukums help 030925-0056 Rēķina numurs (neobligāti) help 030925-005…" at bounding box center [365, 393] width 693 height 379
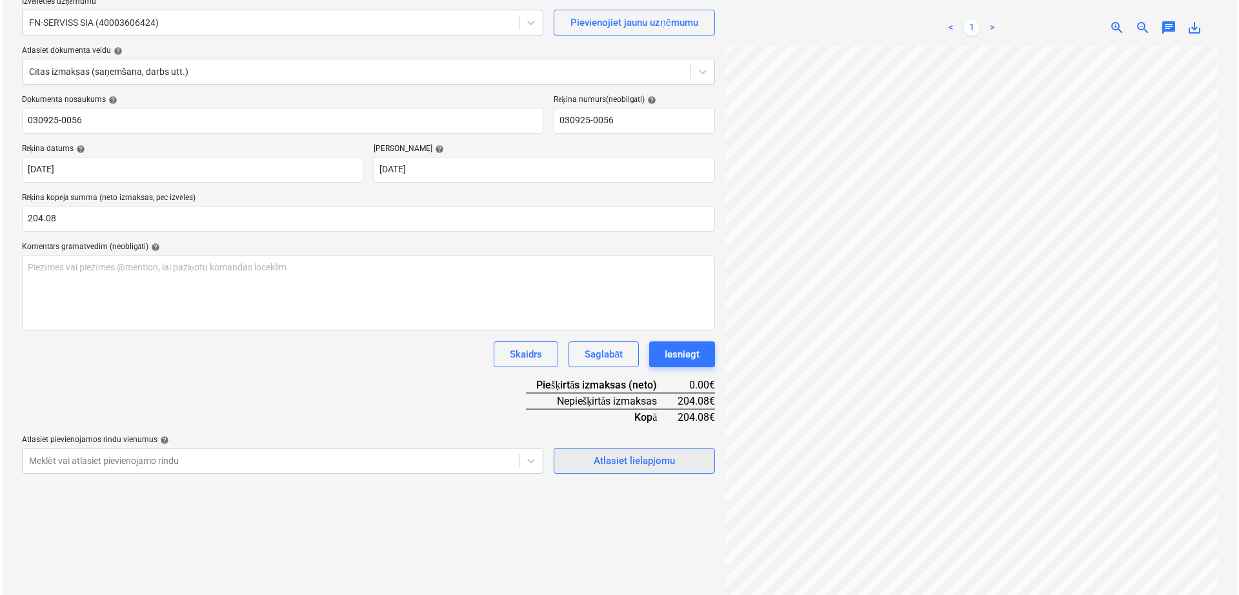
scroll to position [129, 0]
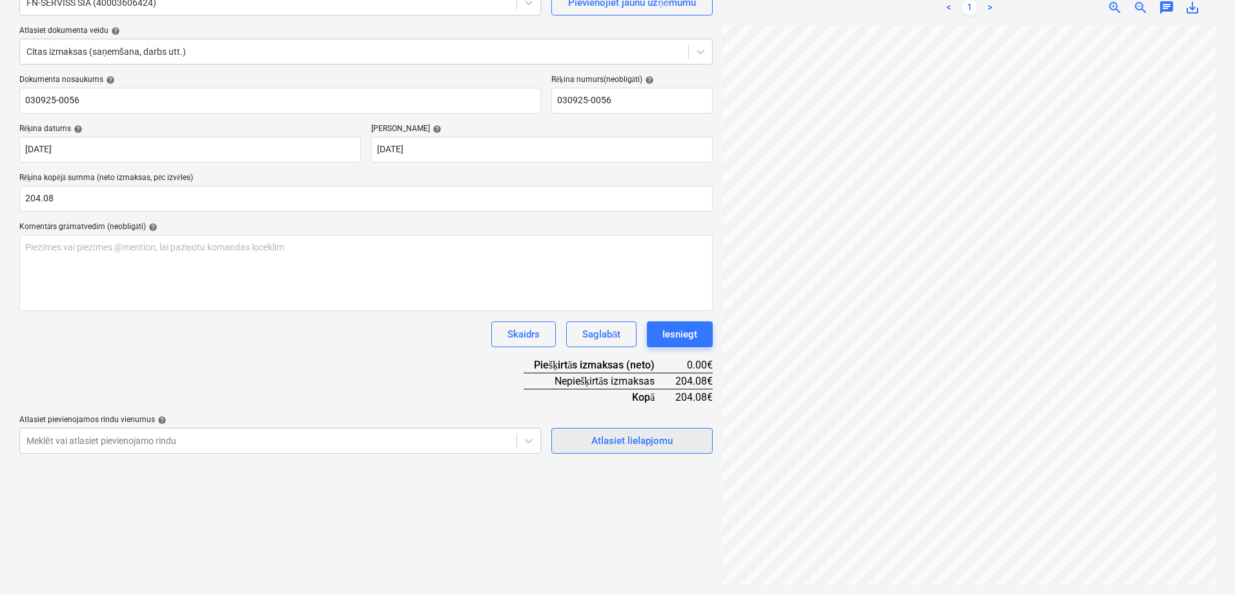
click at [587, 434] on span "Atlasiet lielapjomu" at bounding box center [631, 440] width 129 height 17
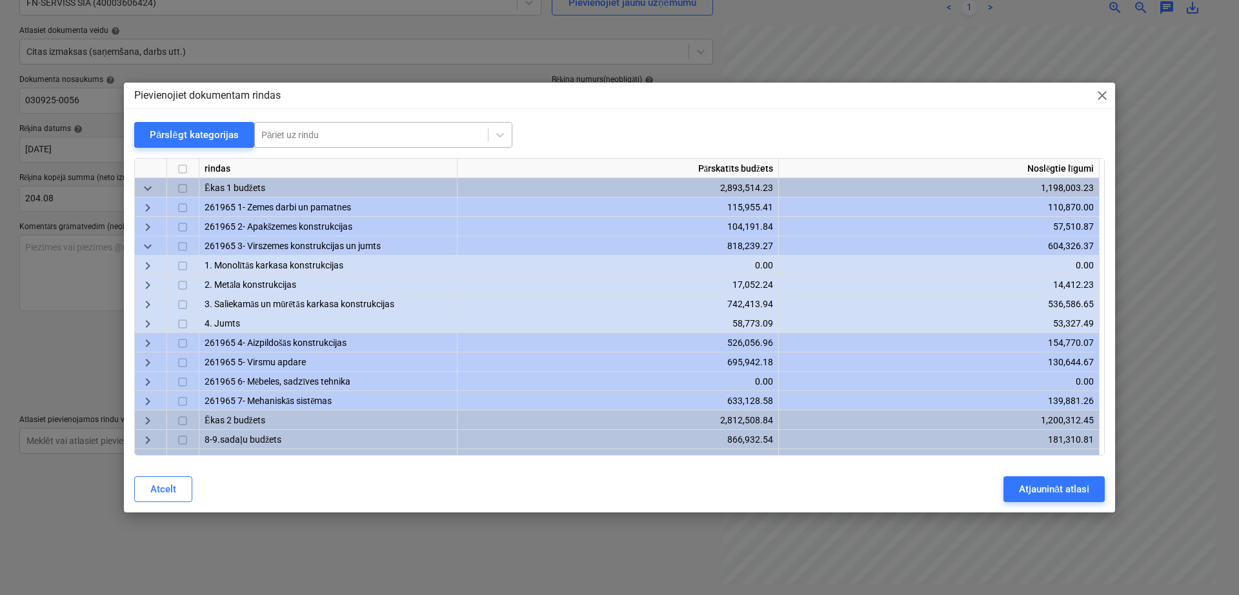
click at [330, 127] on div "Pāriet uz rindu" at bounding box center [371, 135] width 233 height 18
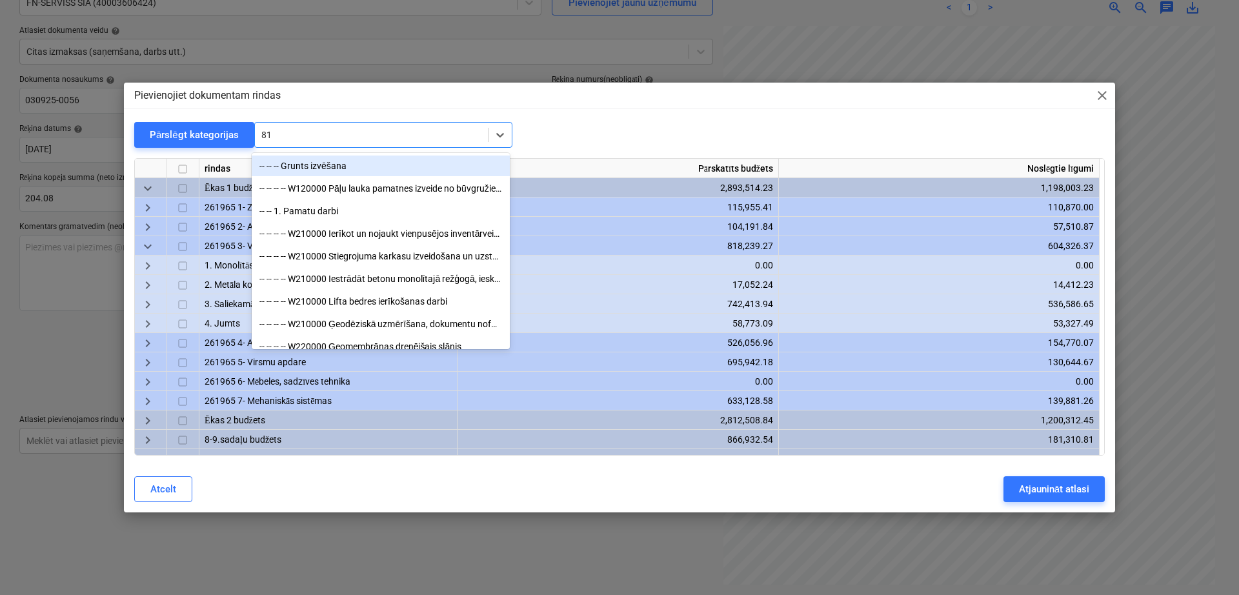
type input "817"
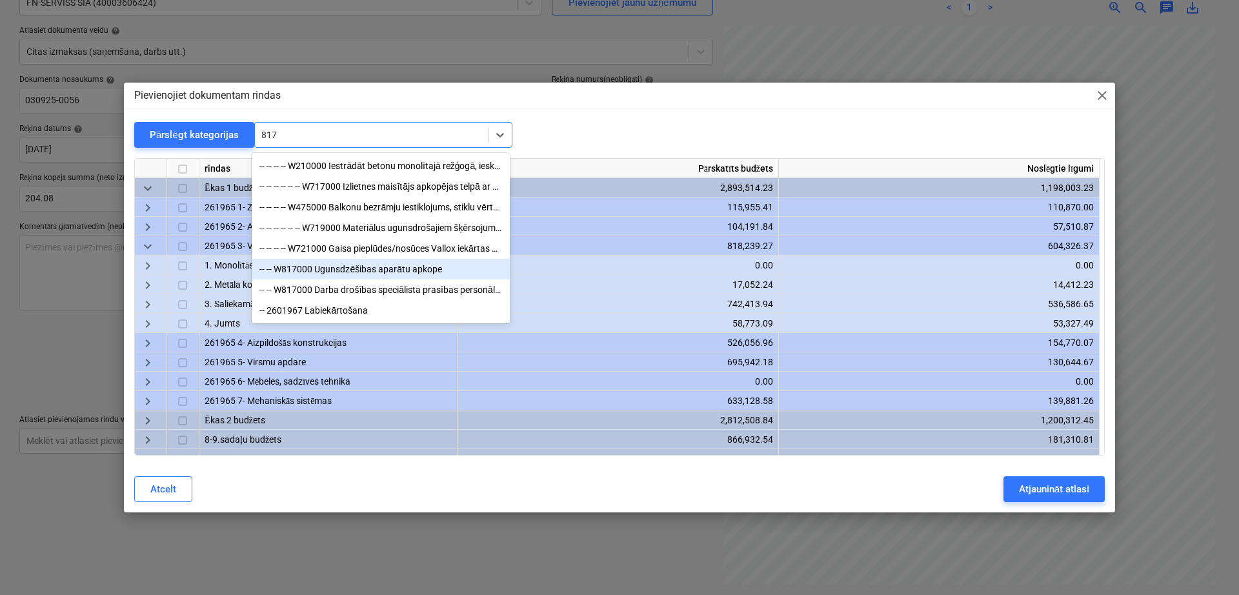
click at [365, 276] on div "-- -- W817000 Ugunsdzēšibas aparātu apkope" at bounding box center [381, 269] width 258 height 21
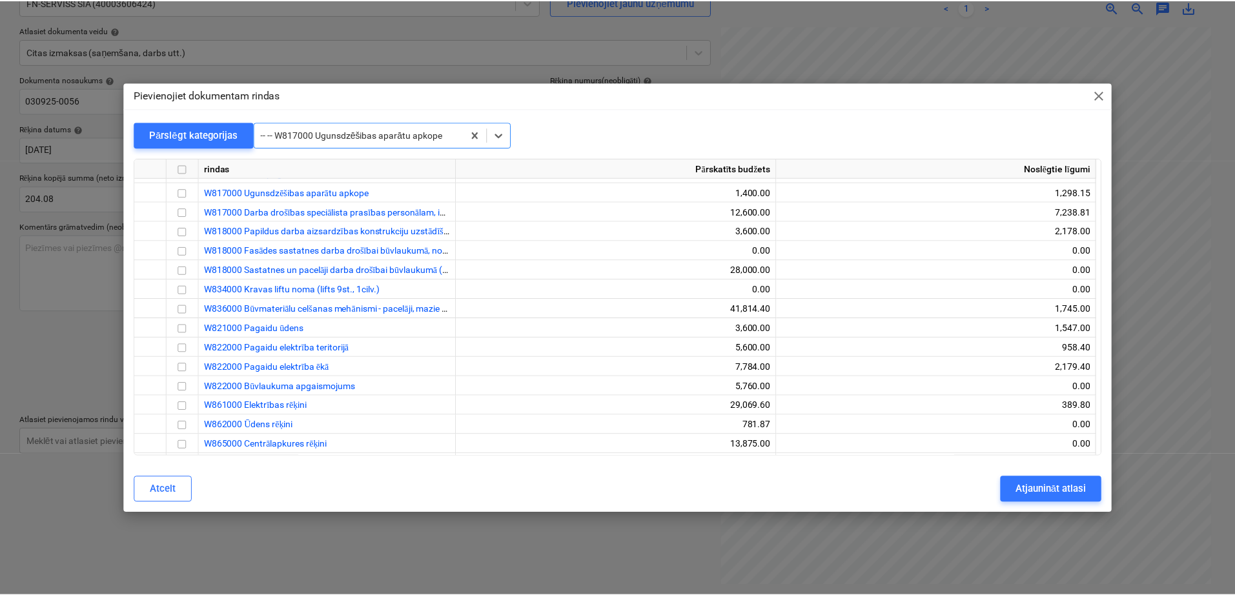
scroll to position [24630, 0]
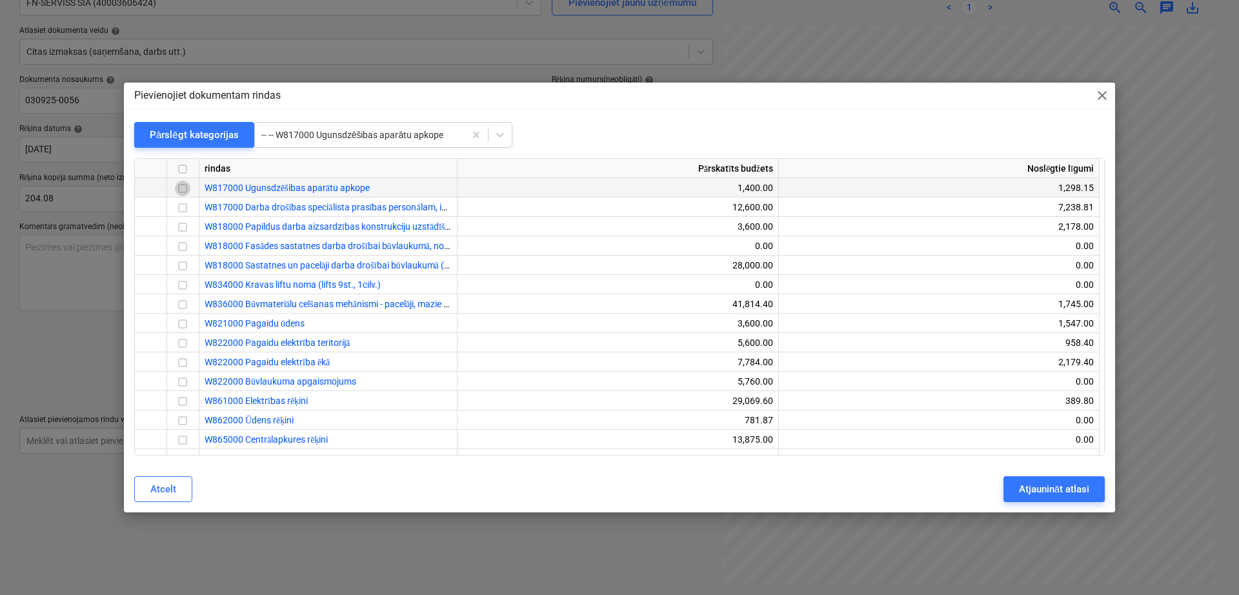
click at [187, 187] on input "checkbox" at bounding box center [182, 188] width 15 height 15
click at [1042, 487] on div "Atjaunināt atlasi" at bounding box center [1054, 489] width 70 height 17
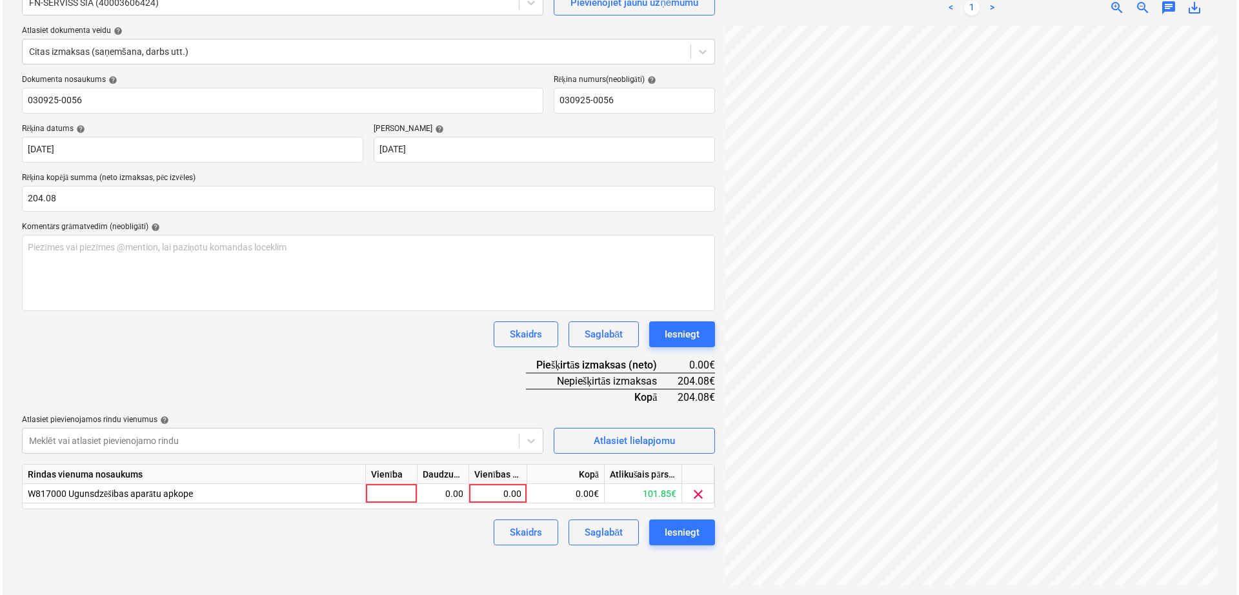
scroll to position [248, 187]
click at [491, 494] on div "0.00" at bounding box center [495, 493] width 47 height 19
type input "204.08"
click at [421, 387] on div "Dokumenta nosaukums help 030925-0056 Rēķina numurs (neobligāti) help 030925-005…" at bounding box center [365, 310] width 693 height 471
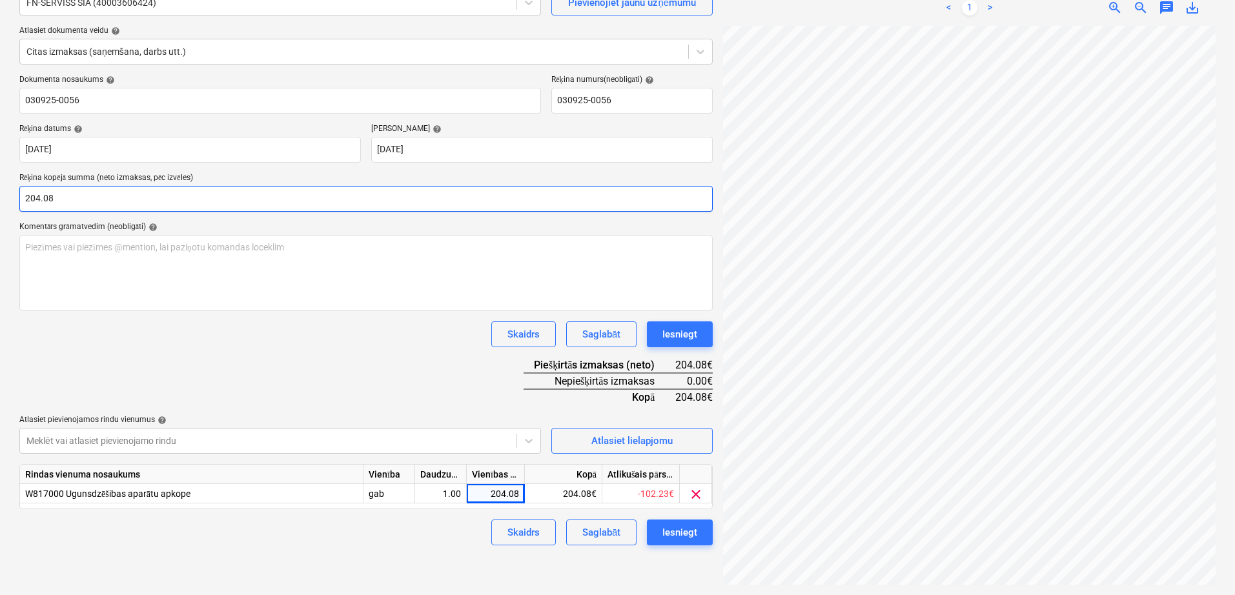
drag, startPoint x: 76, startPoint y: 192, endPoint x: 14, endPoint y: 198, distance: 61.5
click at [14, 198] on div "Izveidot jaunu dokumentu Izvēlieties uzņēmumu FN-SERVISS SIA (40003606424) Piev…" at bounding box center [366, 262] width 704 height 654
type input "183.83"
click at [341, 385] on div "Dokumenta nosaukums help 030925-0056 Rēķina numurs (neobligāti) help 030925-005…" at bounding box center [365, 310] width 693 height 471
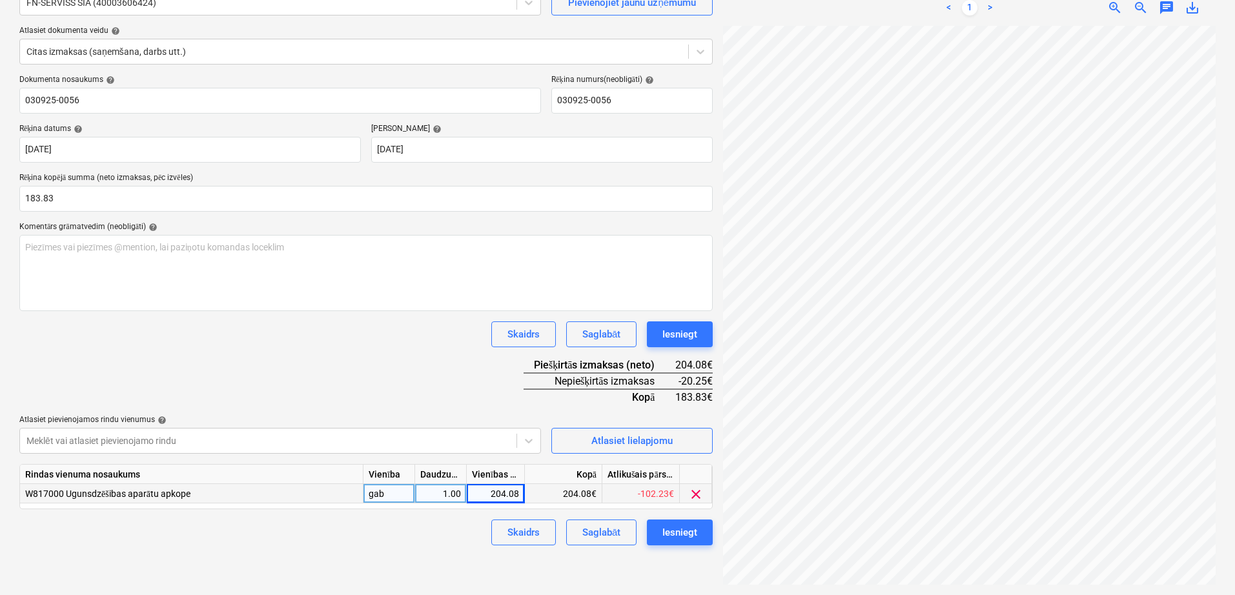
click at [507, 494] on div "204.08" at bounding box center [495, 493] width 47 height 19
type input "183.83"
click at [433, 359] on div "Dokumenta nosaukums help 030925-0056 Rēķina numurs (neobligāti) help 030925-005…" at bounding box center [365, 310] width 693 height 471
click at [679, 529] on div "Iesniegt" at bounding box center [679, 532] width 35 height 17
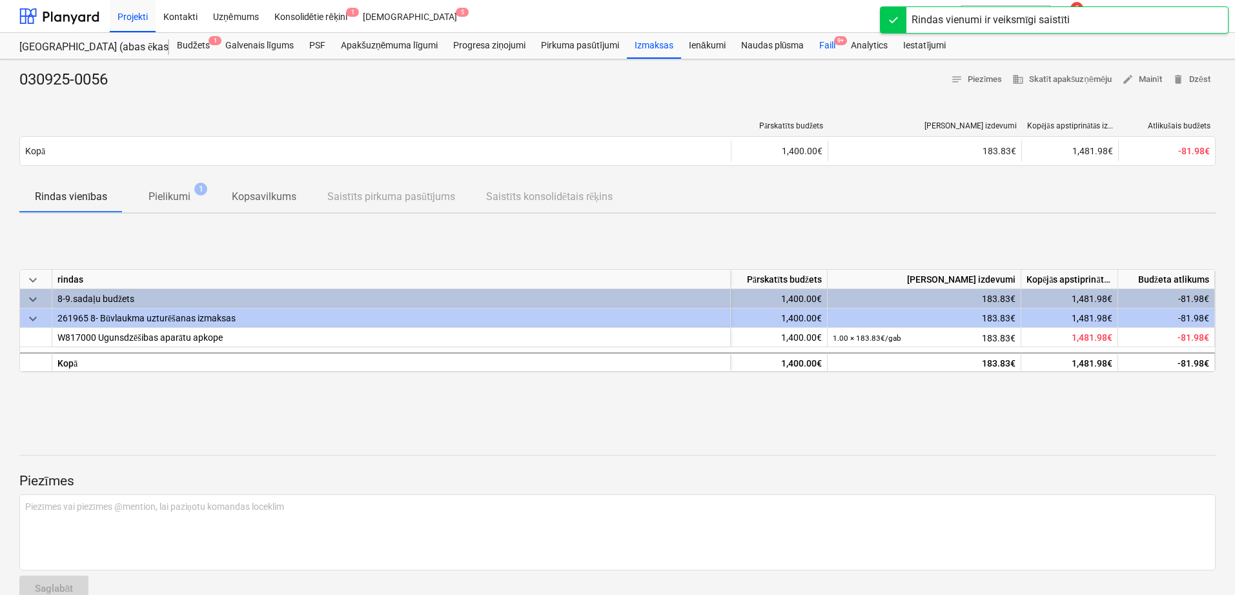
click at [840, 41] on span "9+" at bounding box center [840, 40] width 13 height 9
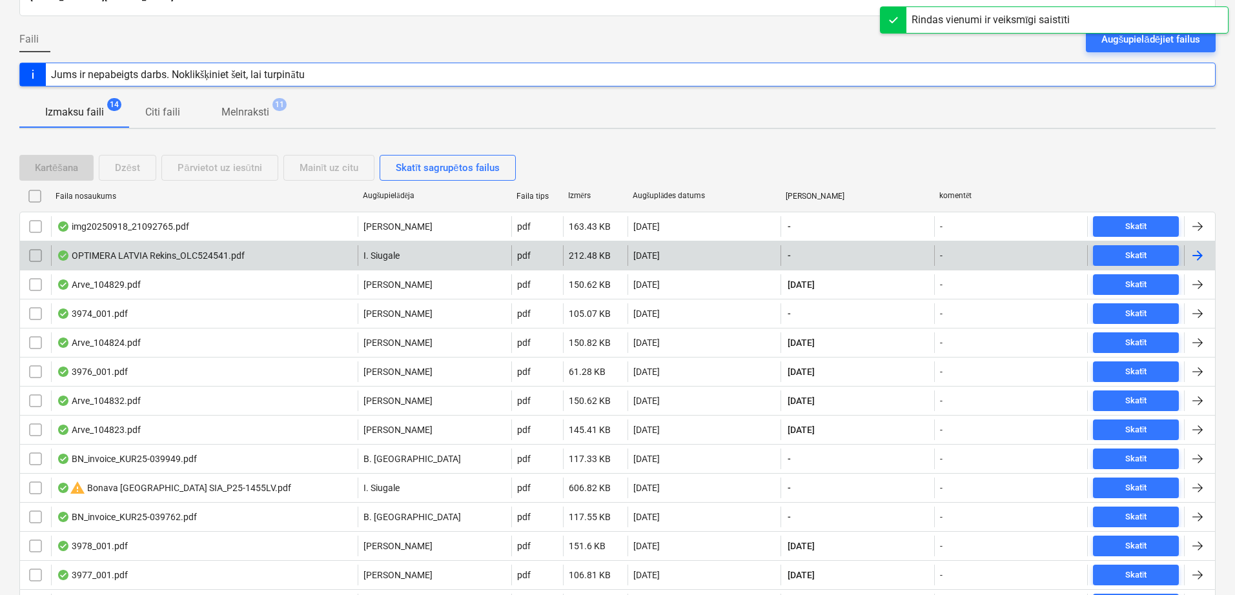
scroll to position [177, 0]
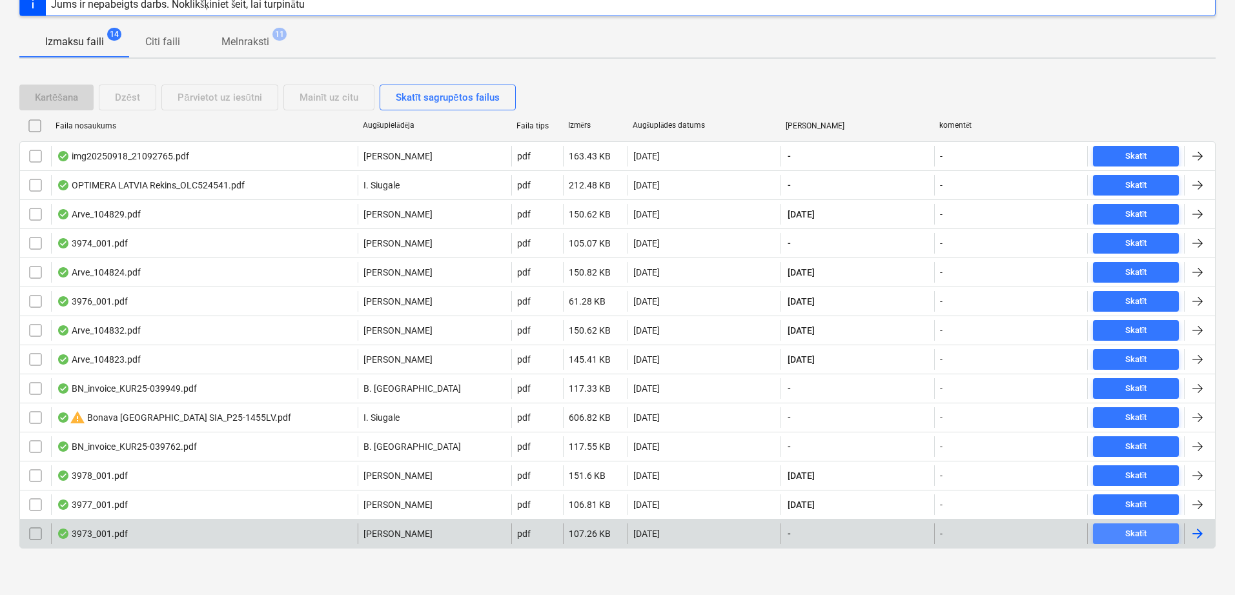
click at [1101, 529] on span "Skatīt" at bounding box center [1136, 534] width 76 height 15
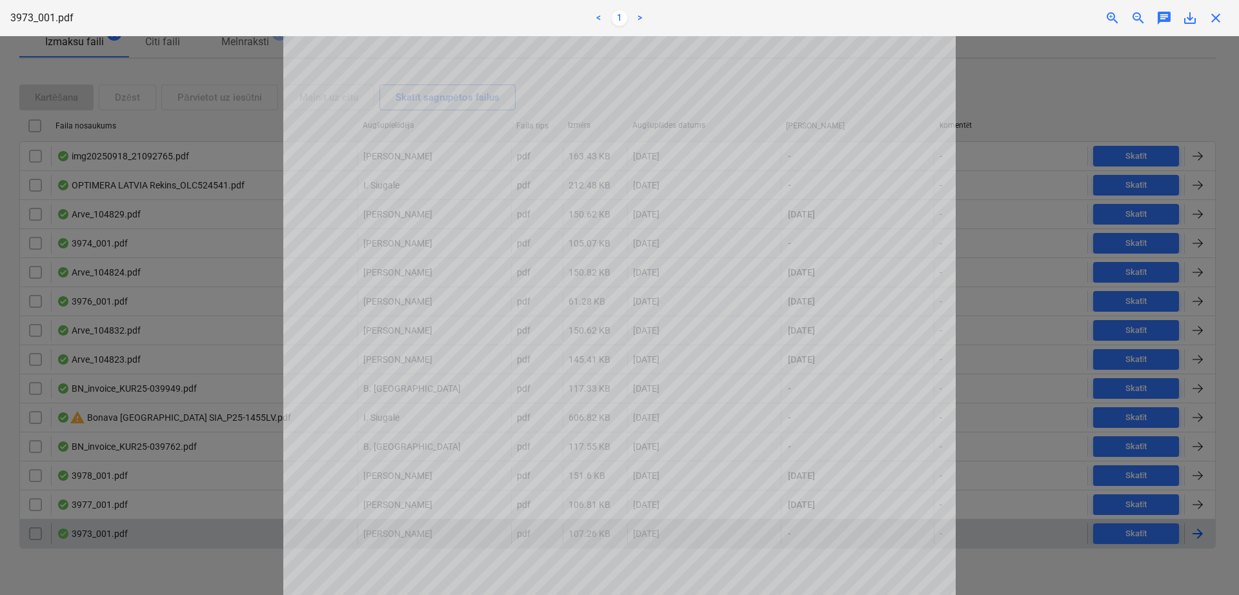
click at [1101, 21] on span "close" at bounding box center [1215, 17] width 15 height 15
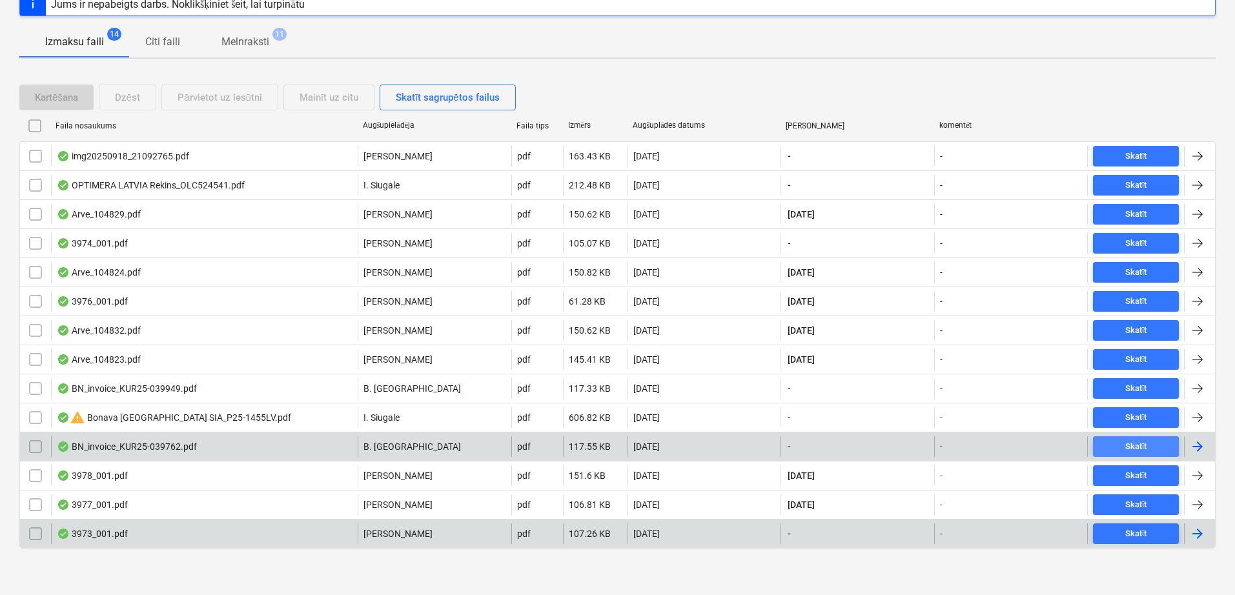
click at [1101, 440] on span "Skatīt" at bounding box center [1136, 447] width 76 height 15
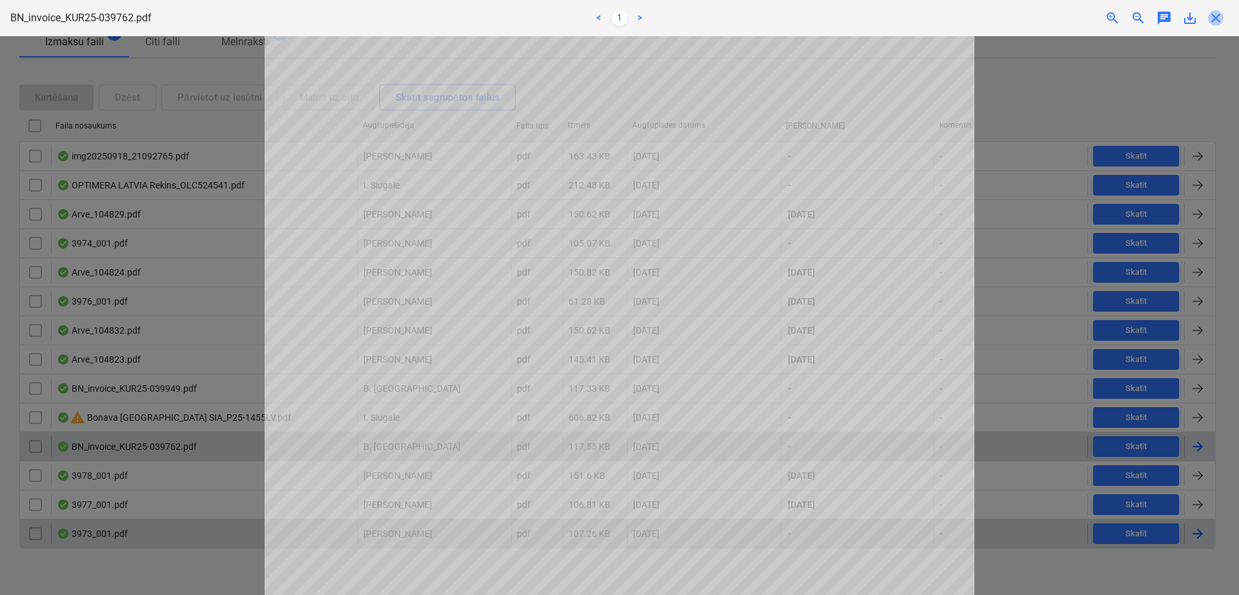
click at [1101, 10] on span "close" at bounding box center [1215, 17] width 15 height 15
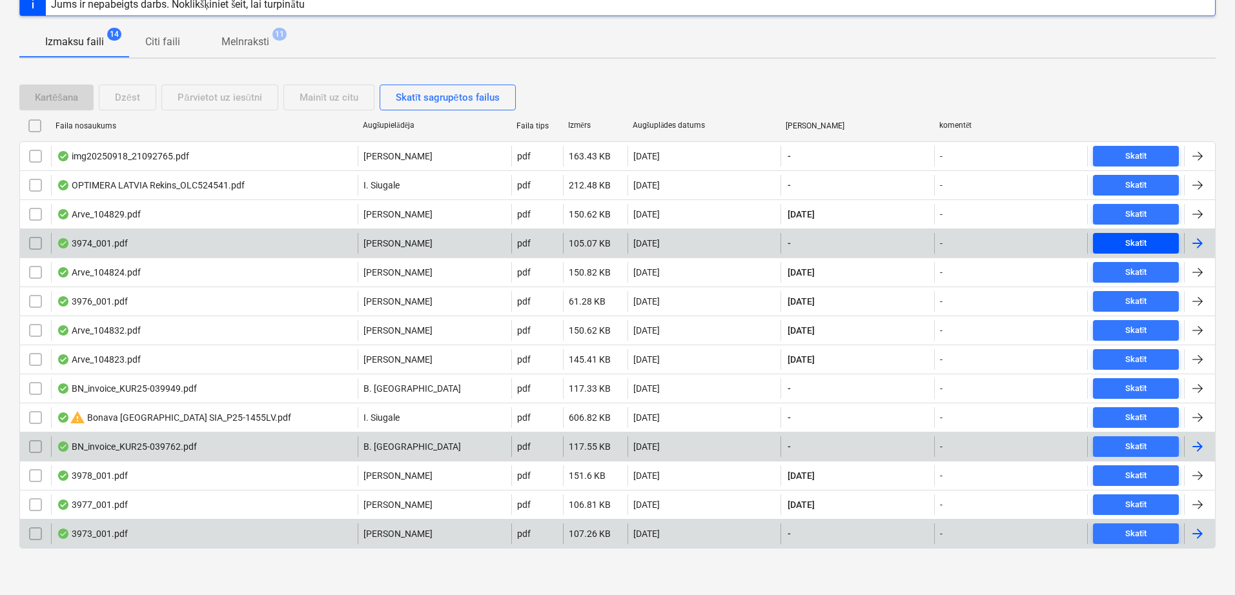
click at [1101, 234] on button "Skatīt" at bounding box center [1136, 243] width 86 height 21
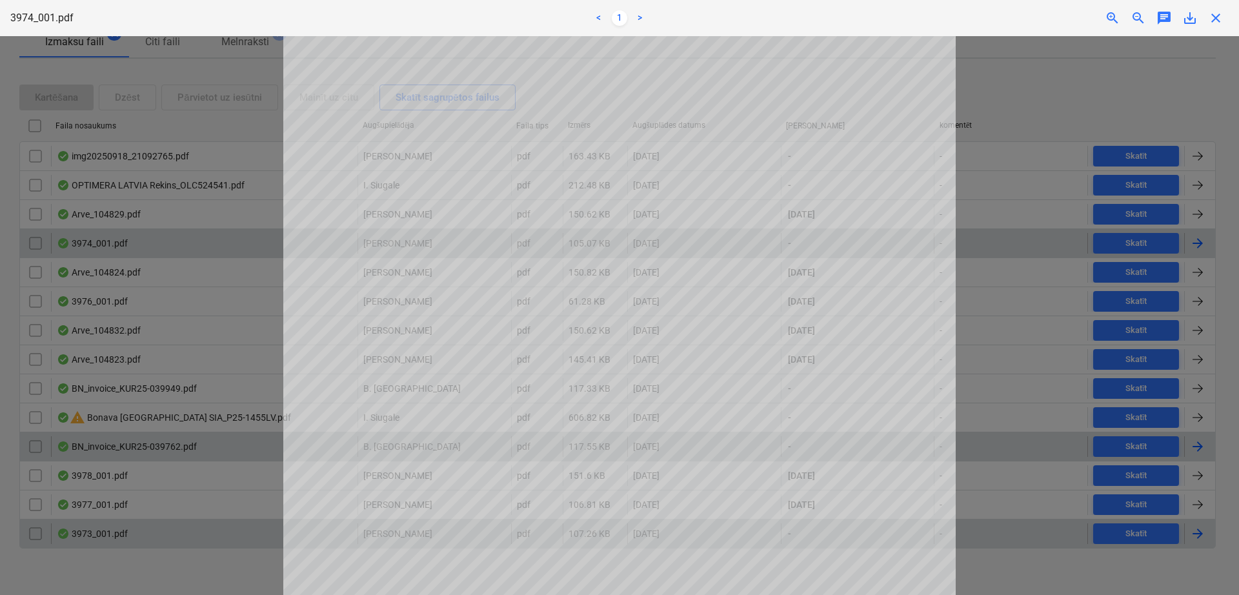
click at [1101, 17] on span "close" at bounding box center [1215, 17] width 15 height 15
click at [1101, 17] on div "Uz šo adresi nosūtītie faili tiks automātiski apstrādāti un pārbaudīti, vai taj…" at bounding box center [617, 239] width 1235 height 713
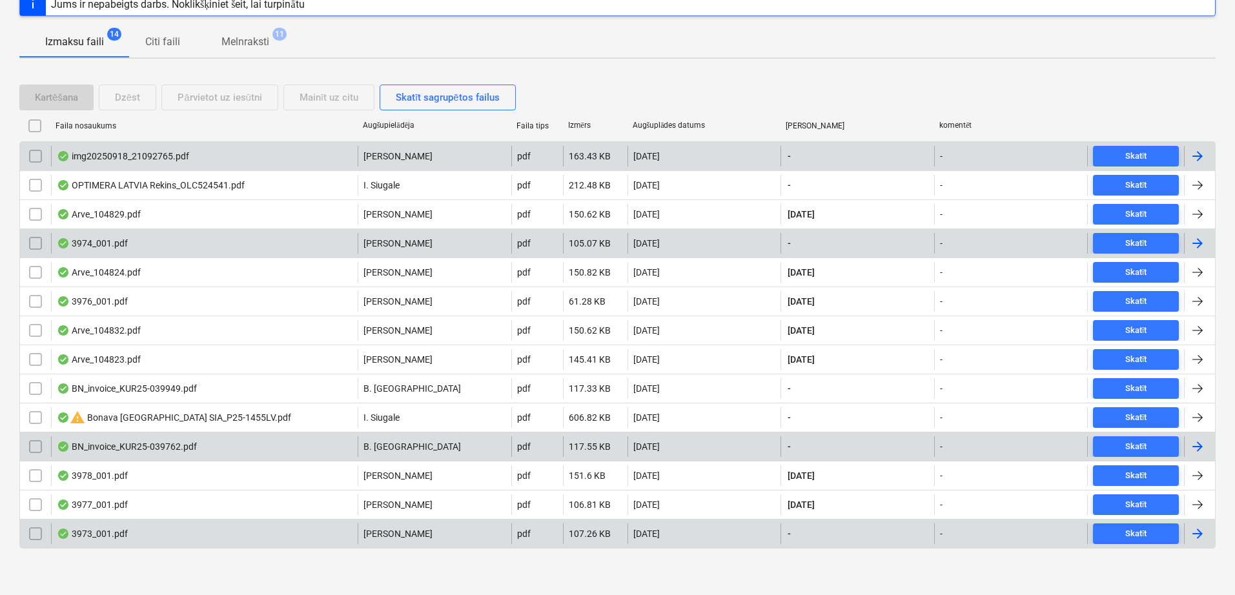
click at [1101, 153] on div at bounding box center [1197, 155] width 15 height 15
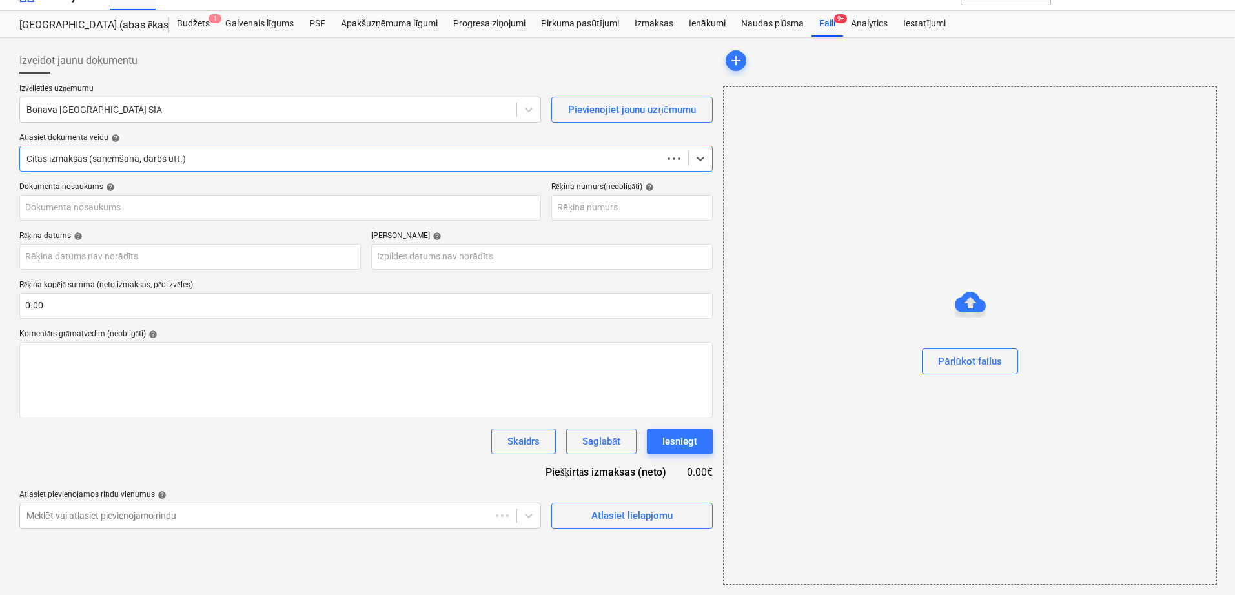
scroll to position [22, 0]
type input "img20250918_21092765.pdf"
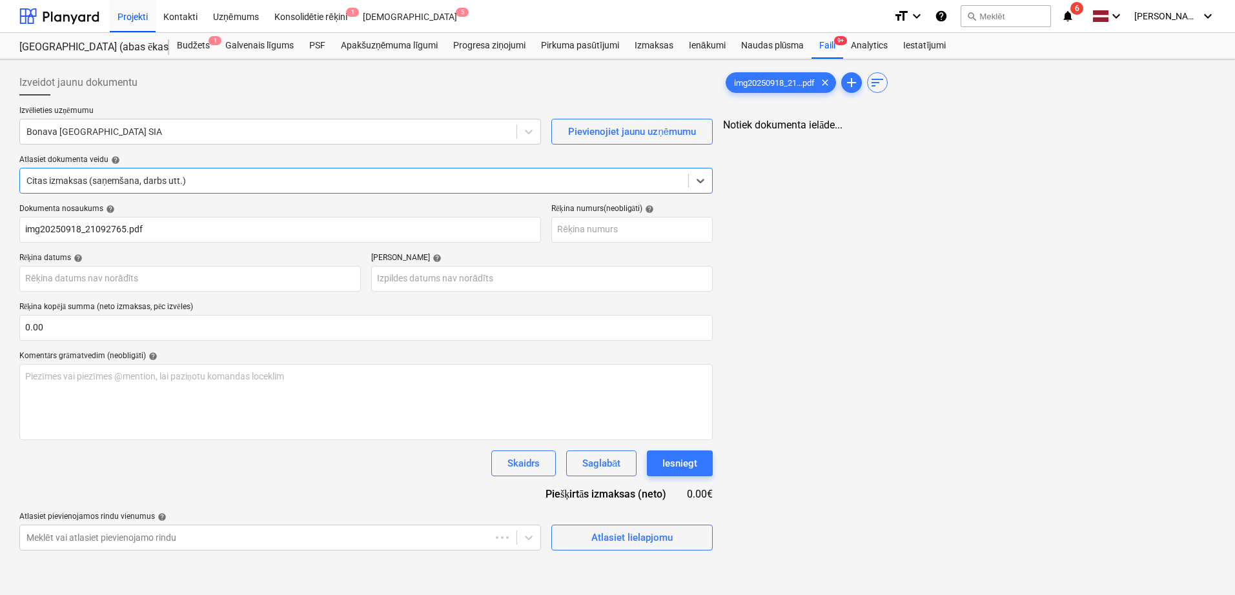
scroll to position [0, 0]
click at [380, 130] on div at bounding box center [267, 131] width 483 height 13
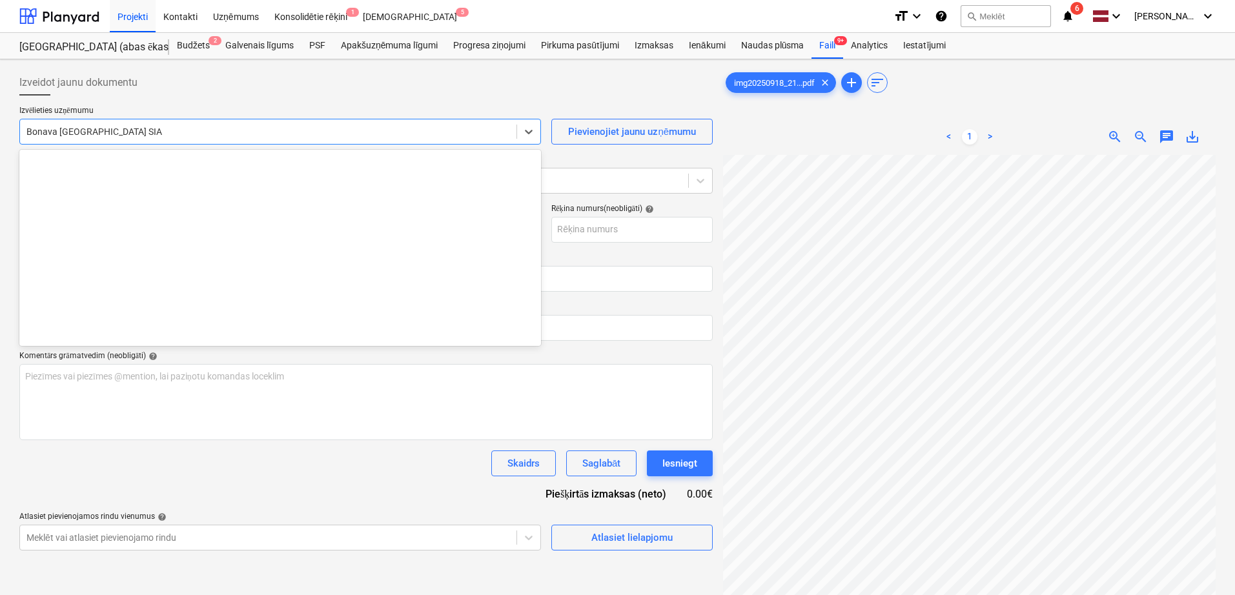
scroll to position [2417, 0]
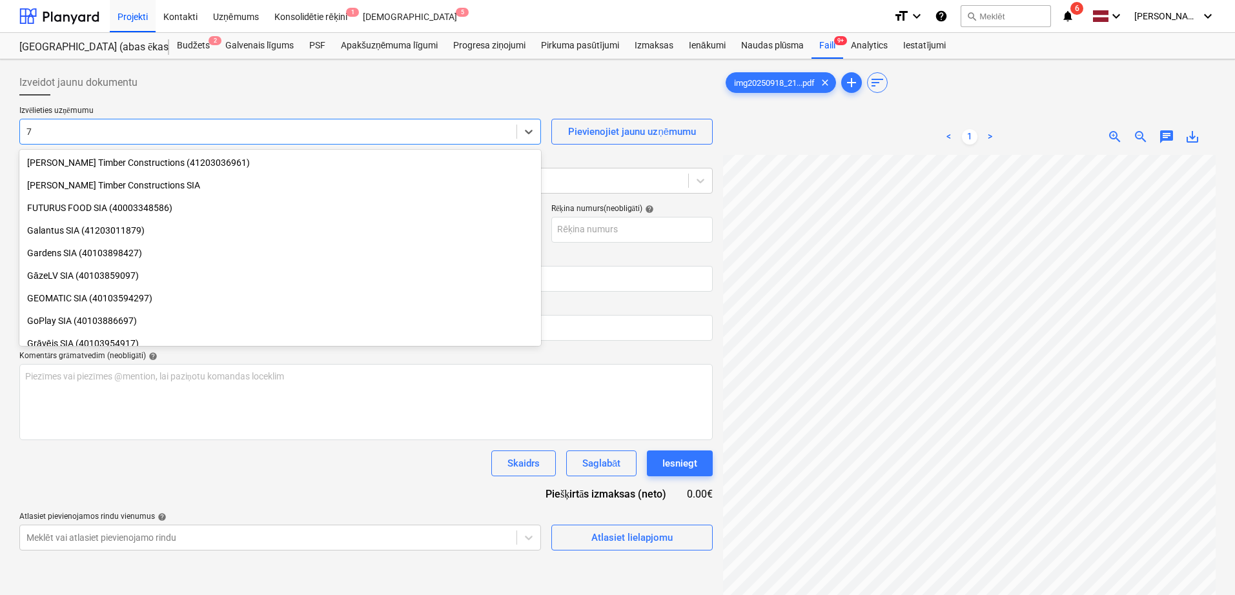
type input "7b"
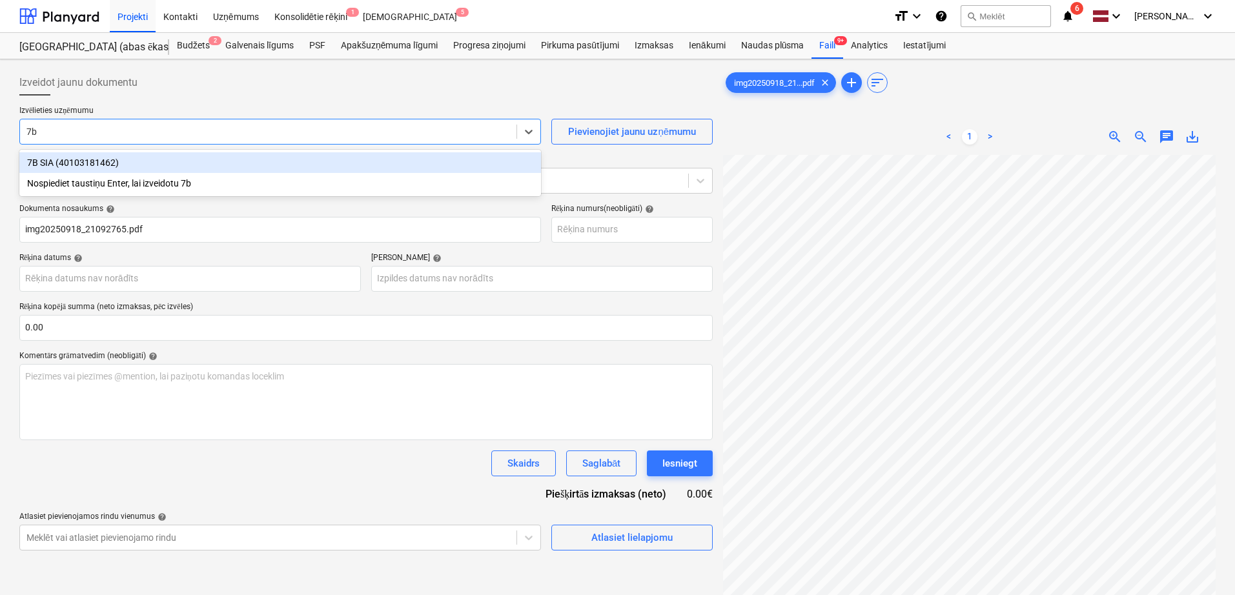
click at [292, 159] on div "7B SIA (40103181462)" at bounding box center [280, 162] width 522 height 21
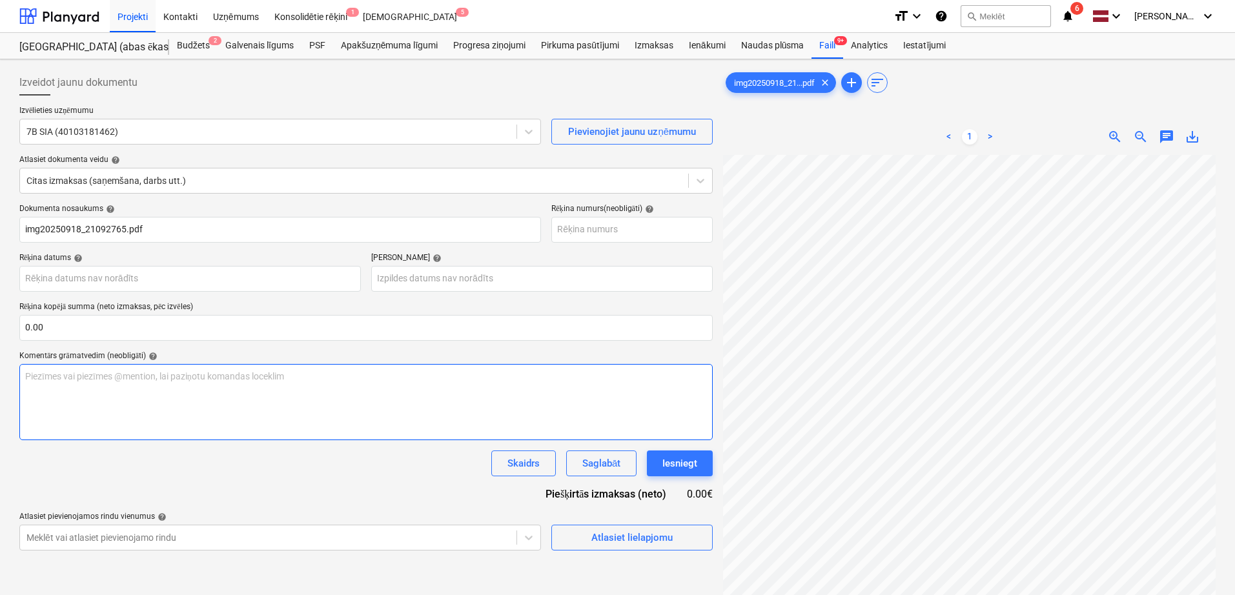
scroll to position [215, 187]
click at [340, 324] on input "text" at bounding box center [365, 328] width 693 height 26
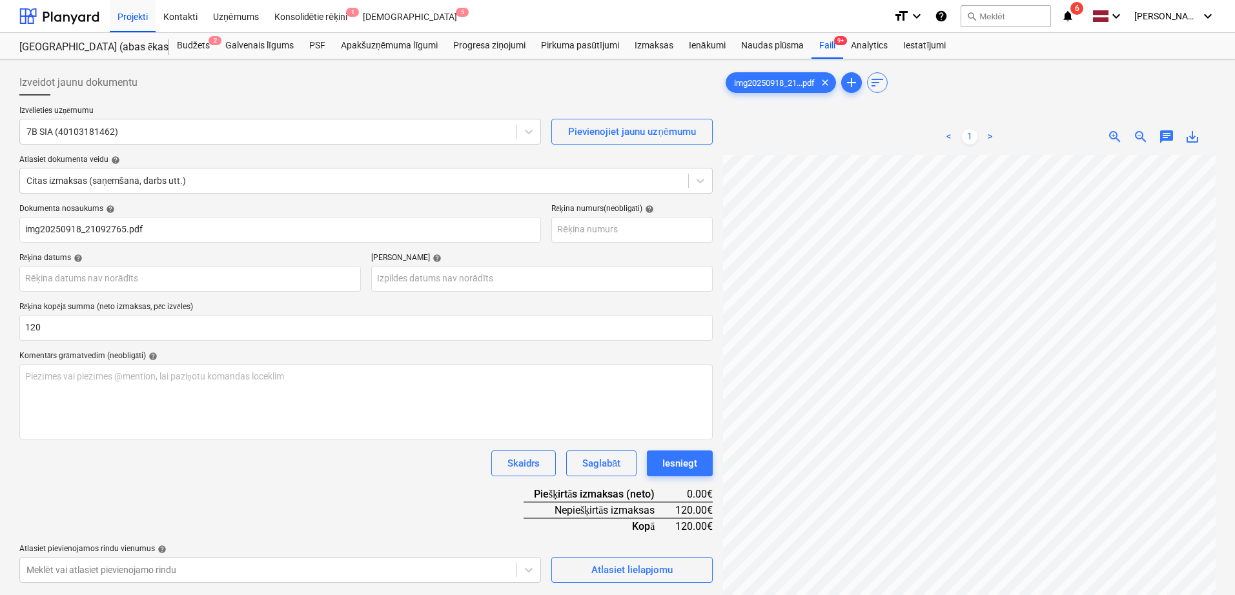
type input "120.00"
click at [374, 485] on div "Dokumenta nosaukums help img20250918_21092765.pdf Rēķina numurs (neobligāti) he…" at bounding box center [365, 393] width 693 height 379
click at [586, 283] on body "Projekti Kontakti Uzņēmums Konsolidētie rēķini 1 Iesūtne 5 format_size keyboard…" at bounding box center [617, 297] width 1235 height 595
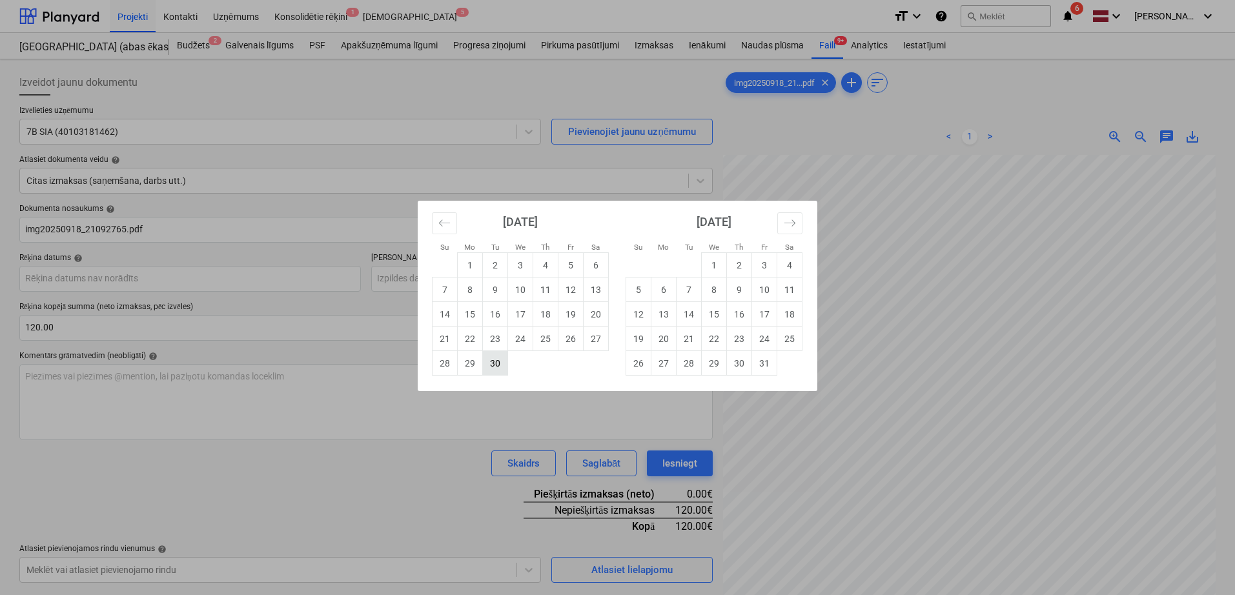
click at [489, 360] on td "30" at bounding box center [495, 363] width 25 height 25
type input "[DATE]"
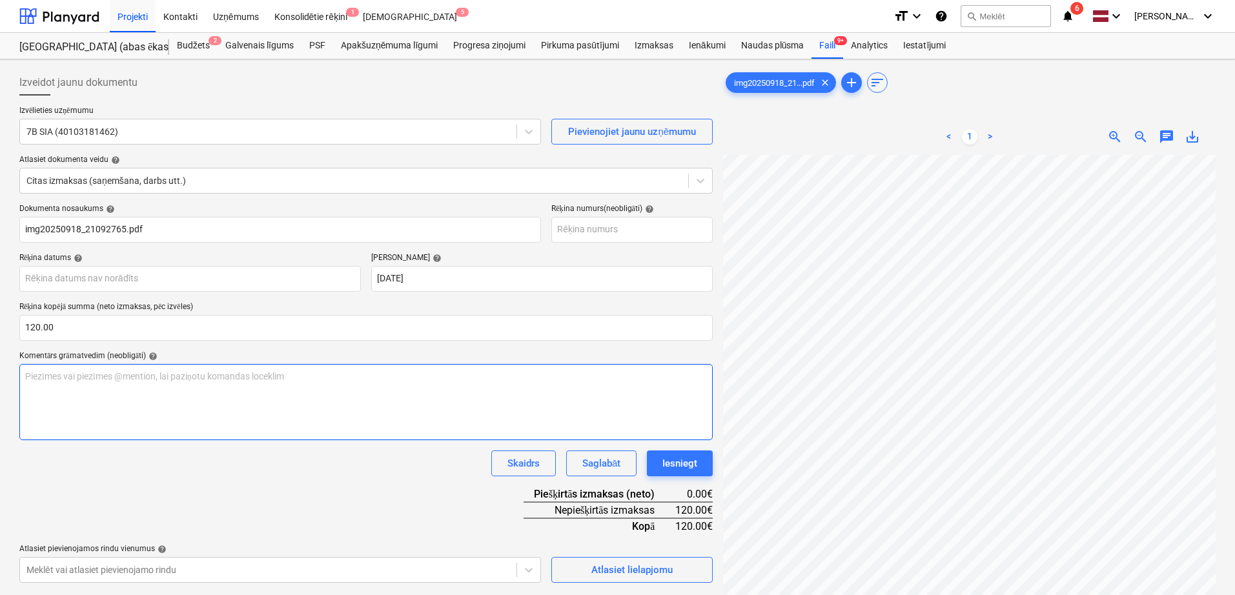
scroll to position [86, 162]
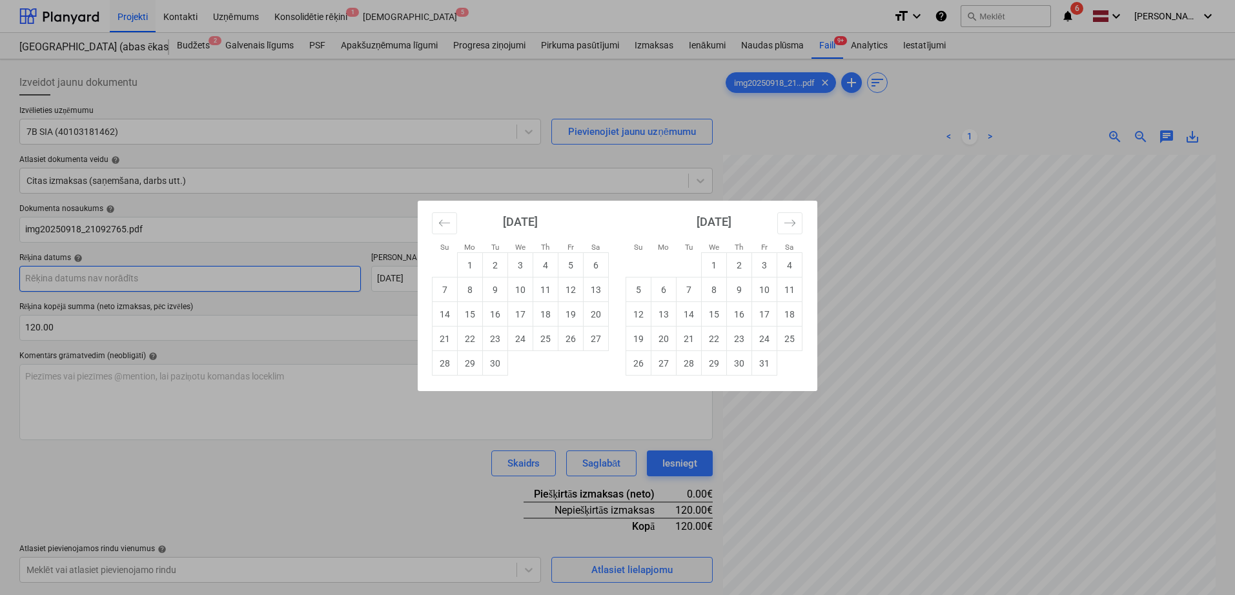
click at [252, 276] on body "Projekti Kontakti Uzņēmums Konsolidētie rēķini 1 Iesūtne 5 format_size keyboard…" at bounding box center [617, 297] width 1235 height 595
click at [497, 309] on td "16" at bounding box center [495, 314] width 25 height 25
type input "[DATE]"
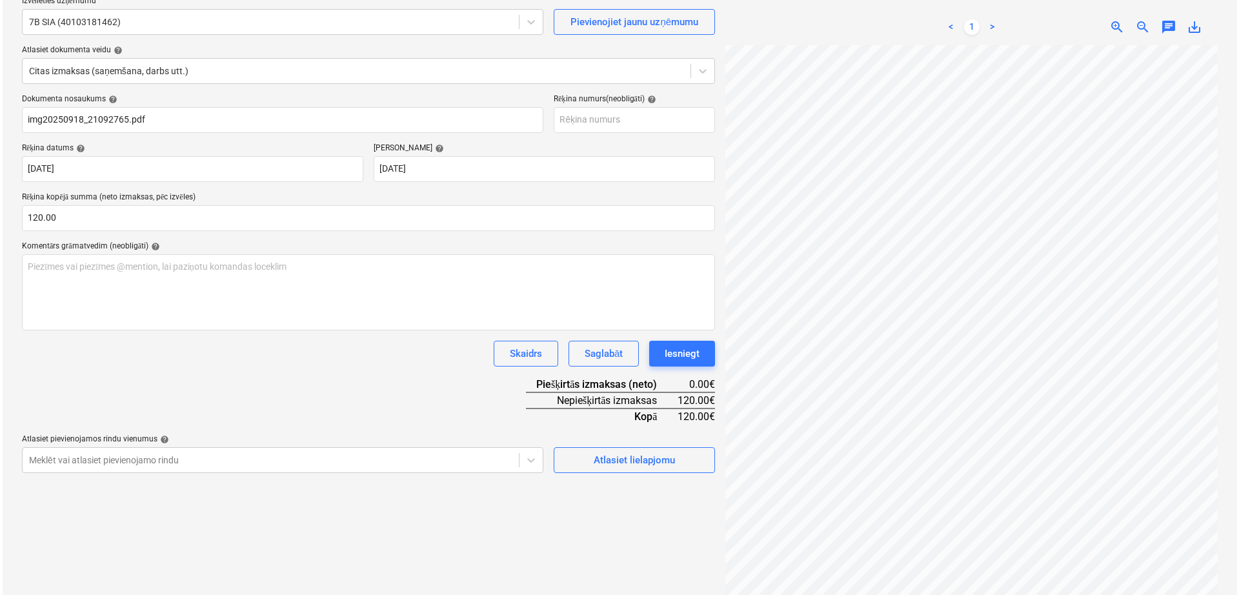
scroll to position [129, 0]
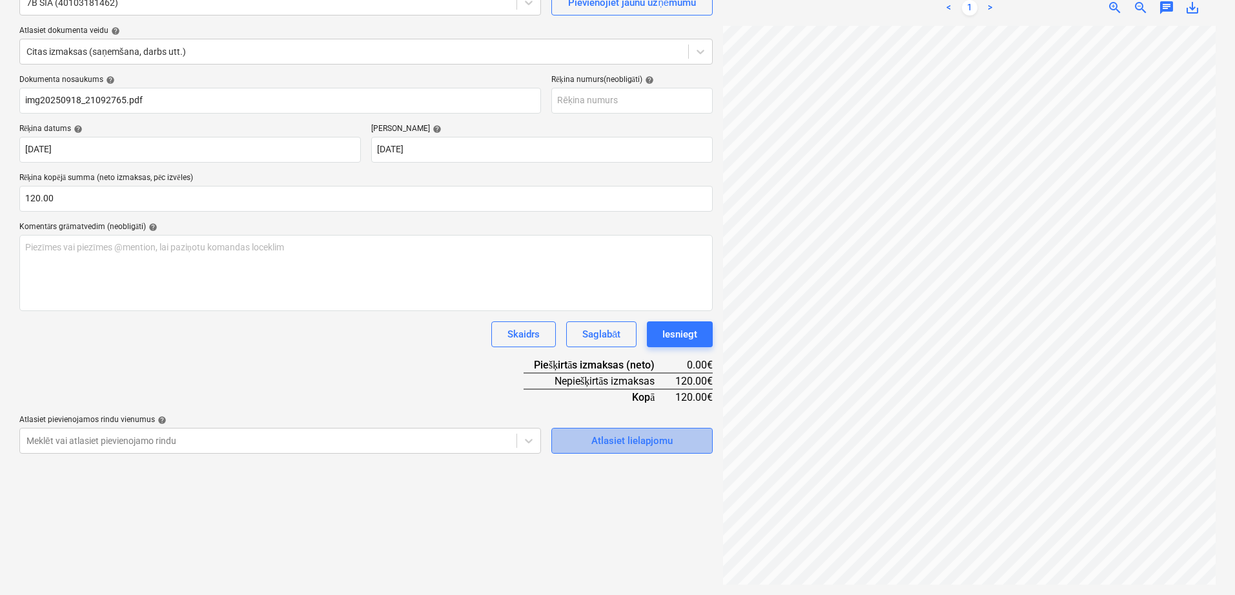
click at [636, 431] on button "Atlasiet lielapjomu" at bounding box center [631, 441] width 161 height 26
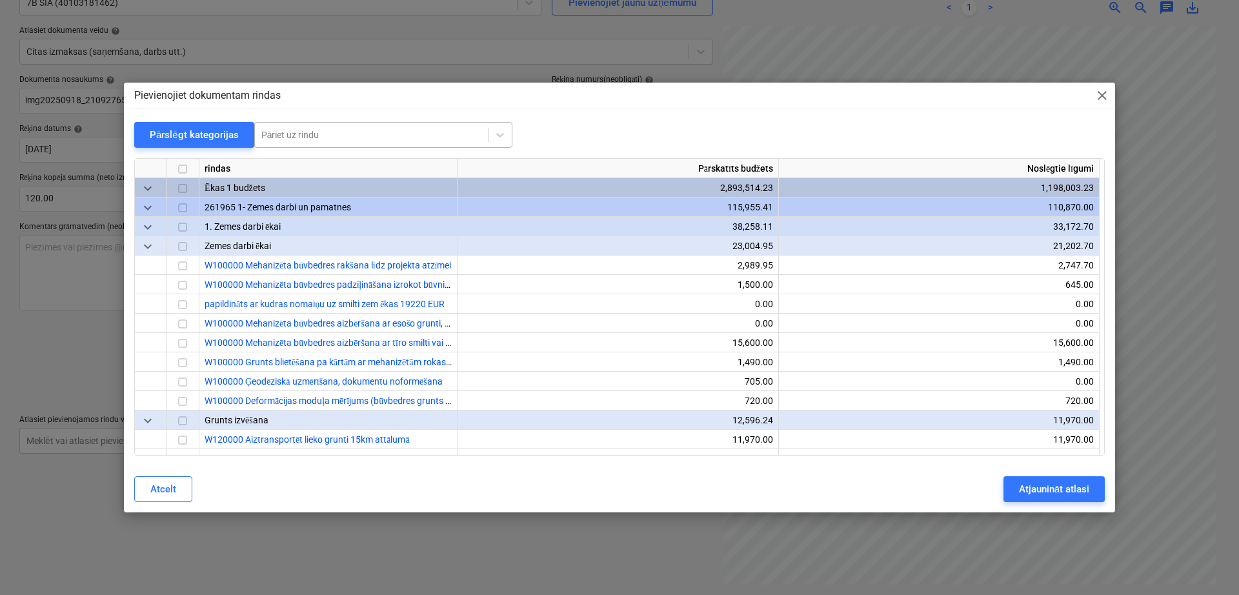
click at [397, 139] on div at bounding box center [371, 134] width 220 height 13
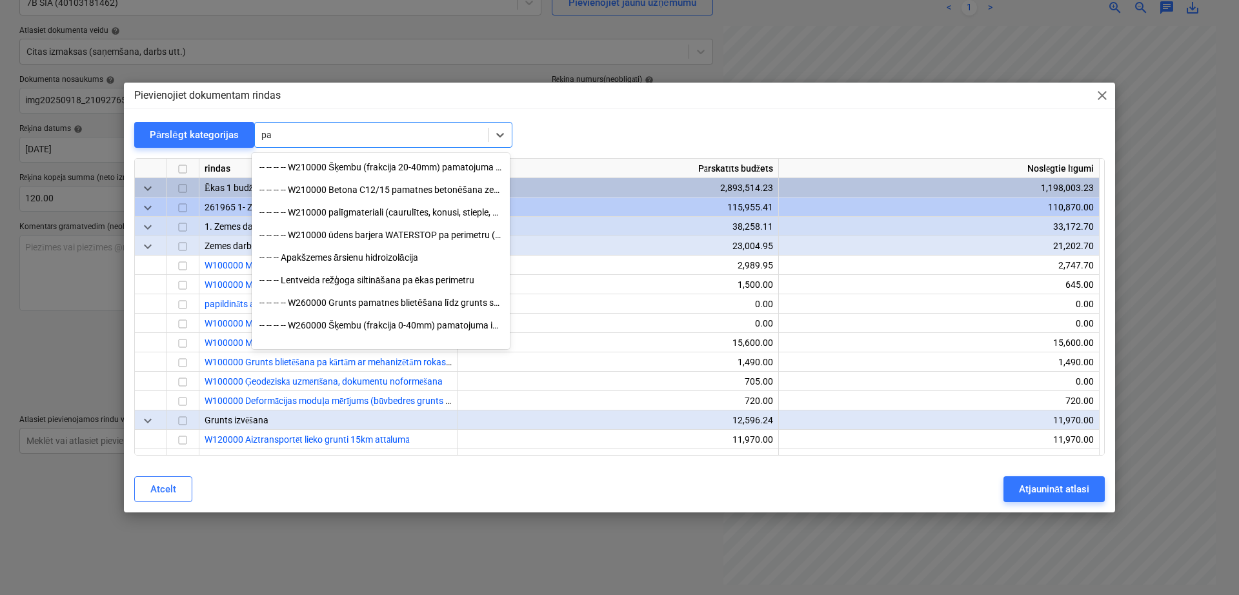
scroll to position [323, 0]
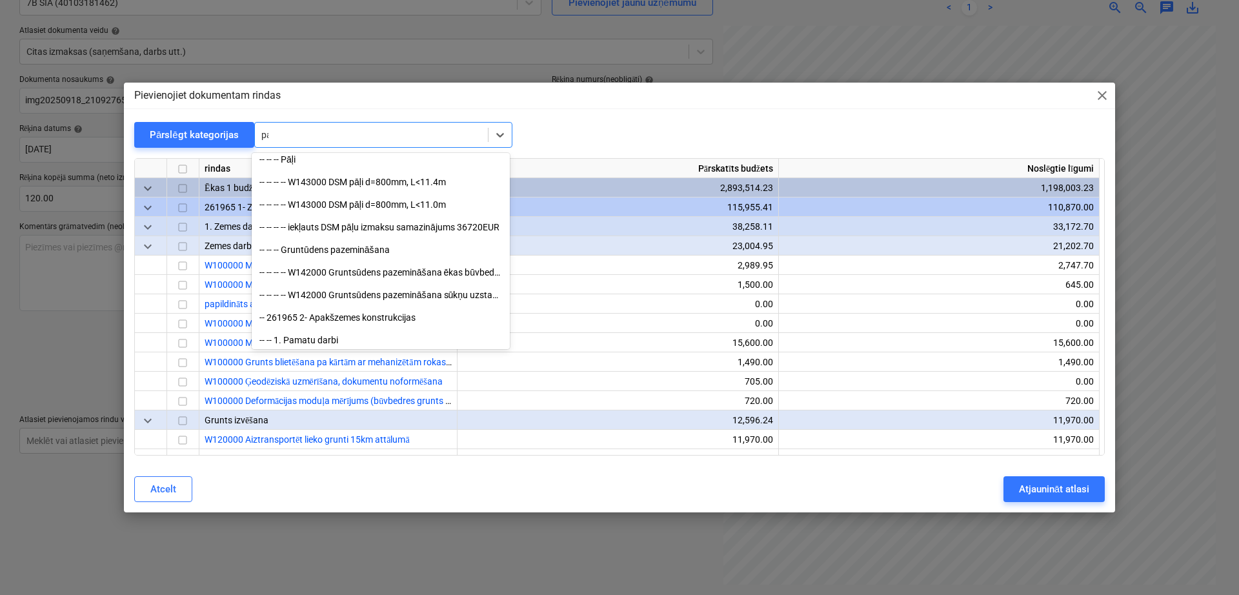
type input "p"
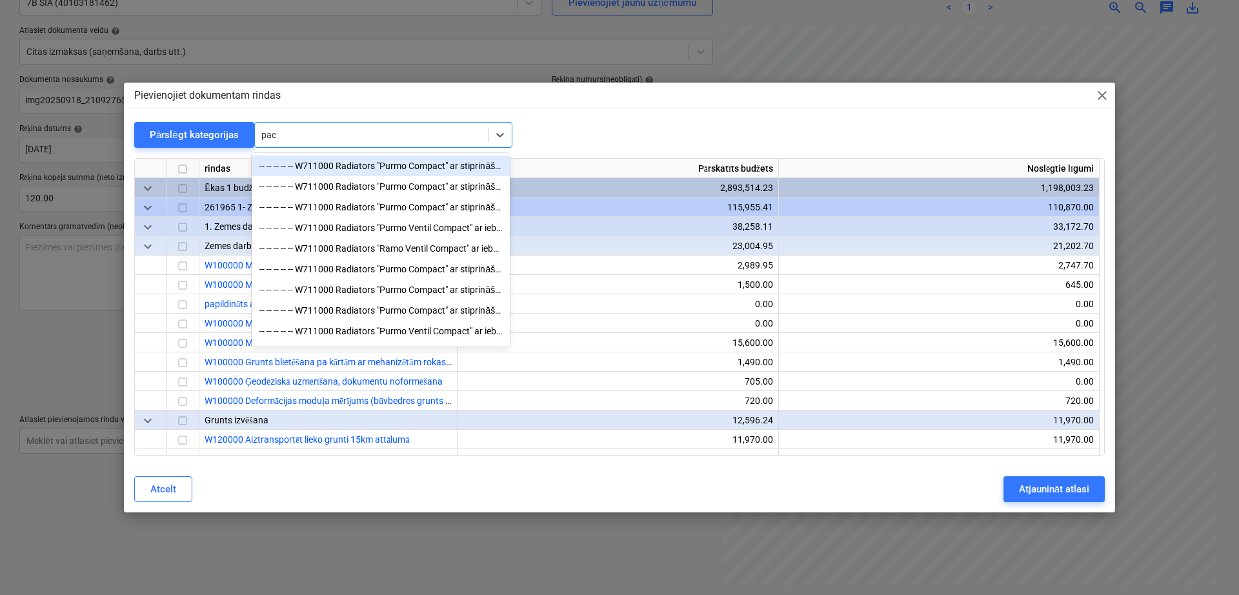
type input "pace"
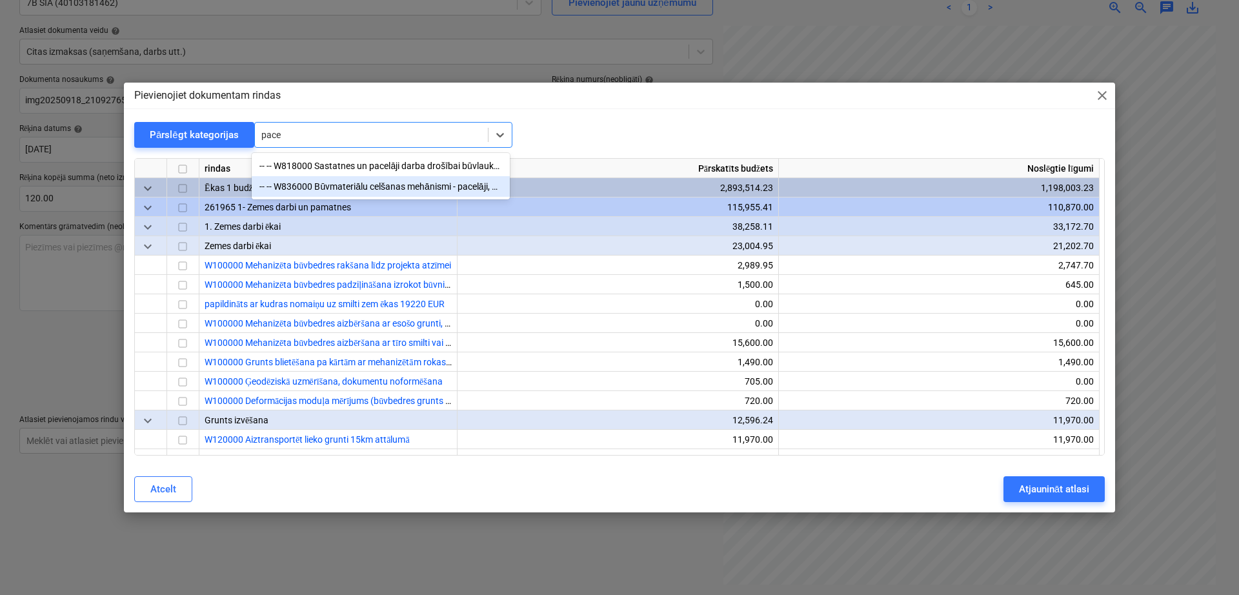
click at [396, 185] on div "-- -- W836000 Būvmateriālu celšanas mehānismi - pacelāji, mazie celtņi (kodē SM)" at bounding box center [381, 186] width 258 height 21
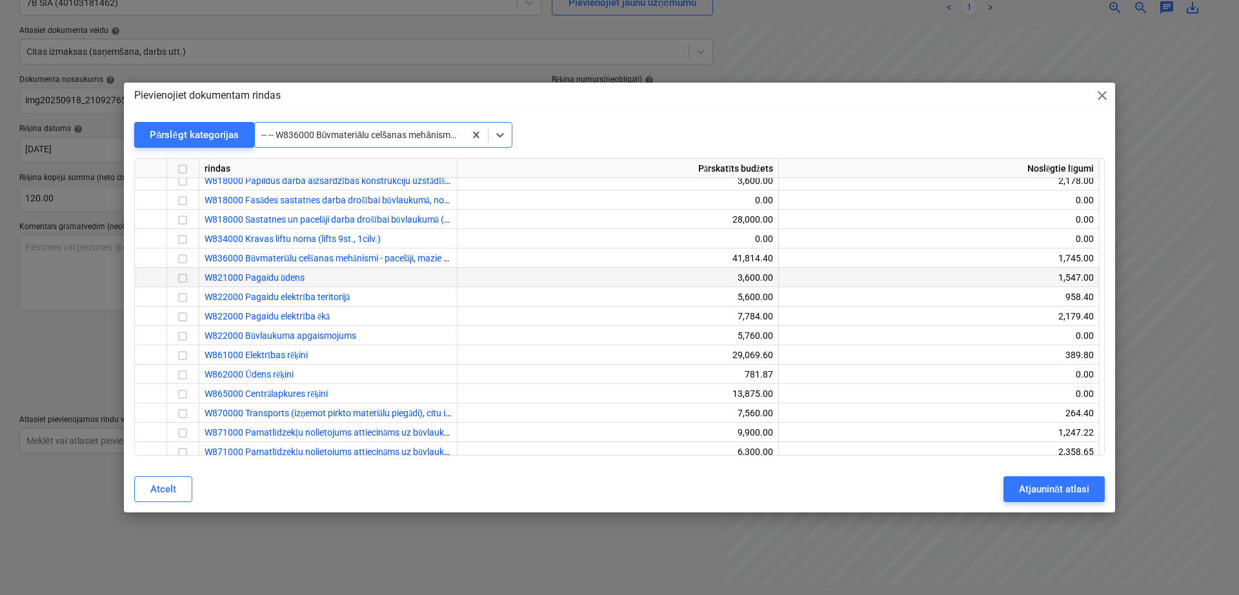
scroll to position [24746, 0]
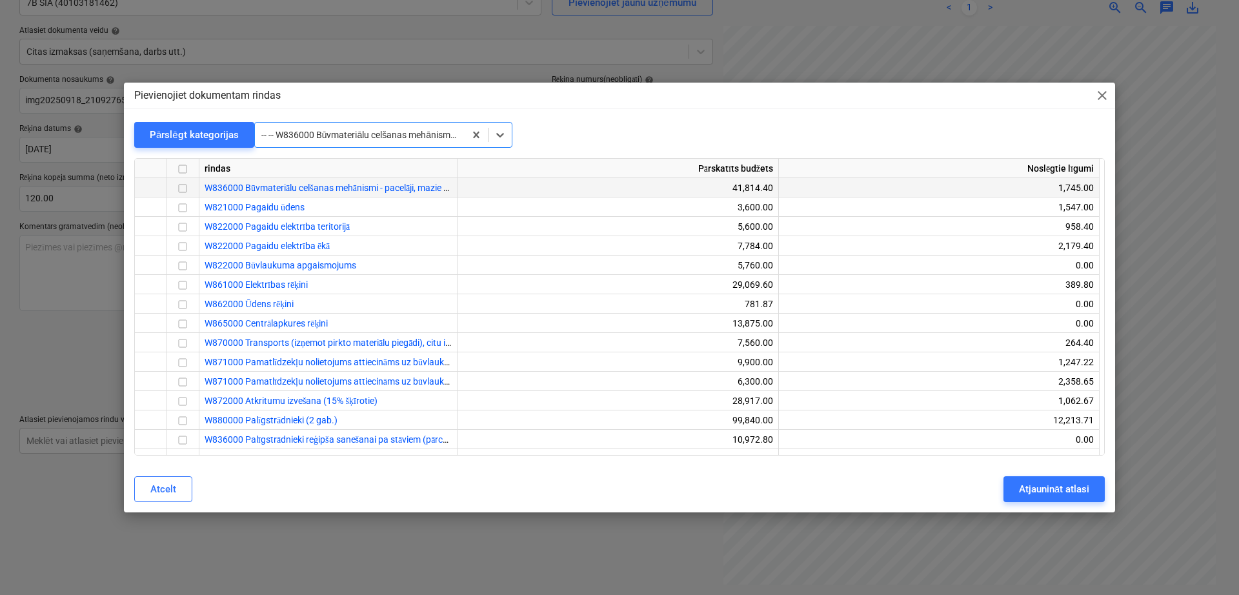
click at [186, 183] on input "checkbox" at bounding box center [182, 188] width 15 height 15
click at [1043, 487] on div "Atjaunināt atlasi" at bounding box center [1054, 489] width 70 height 17
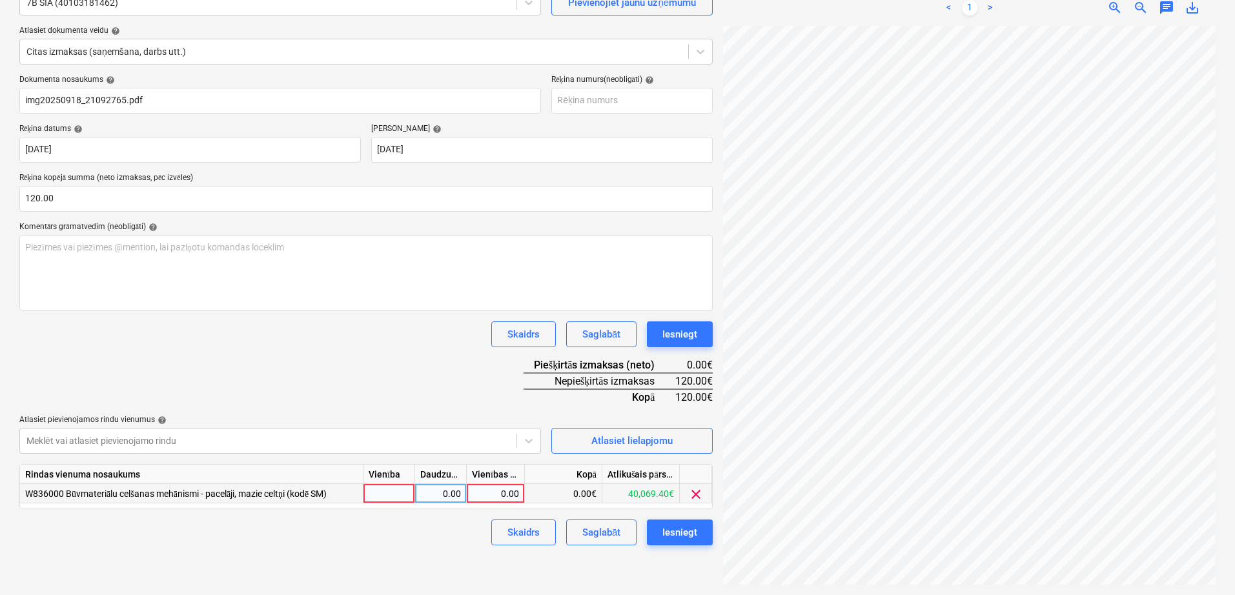
click at [493, 494] on div "0.00" at bounding box center [495, 493] width 47 height 19
type input "120"
click at [494, 350] on div "Dokumenta nosaukums help img20250918_21092765.pdf Rēķina numurs (neobligāti) he…" at bounding box center [365, 310] width 693 height 471
click at [673, 529] on div "Iesniegt" at bounding box center [679, 532] width 35 height 17
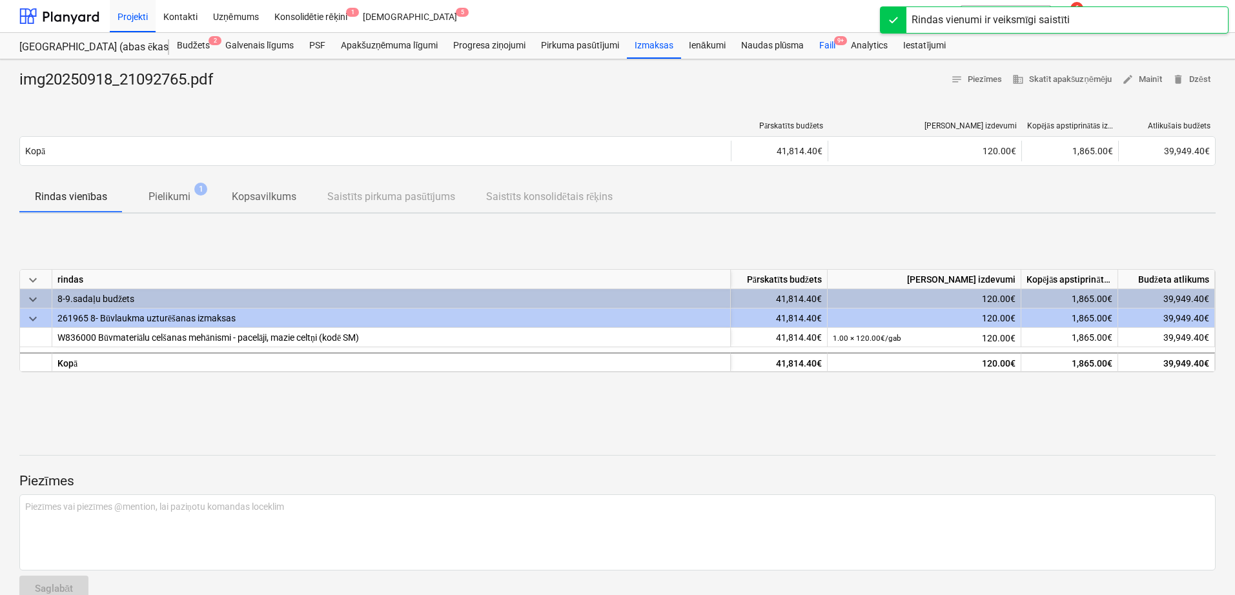
click at [833, 50] on div "Faili 9+" at bounding box center [827, 46] width 32 height 26
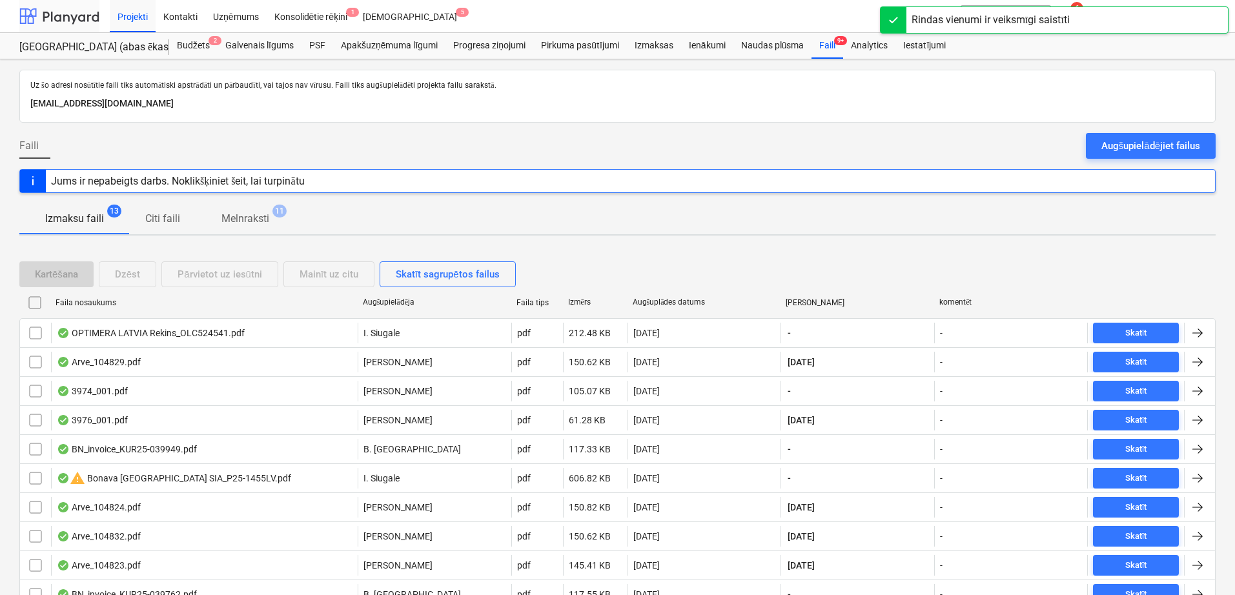
drag, startPoint x: 54, startPoint y: 17, endPoint x: 86, endPoint y: 3, distance: 34.7
click at [56, 17] on div at bounding box center [59, 16] width 80 height 32
